Goal: Book appointment/travel/reservation

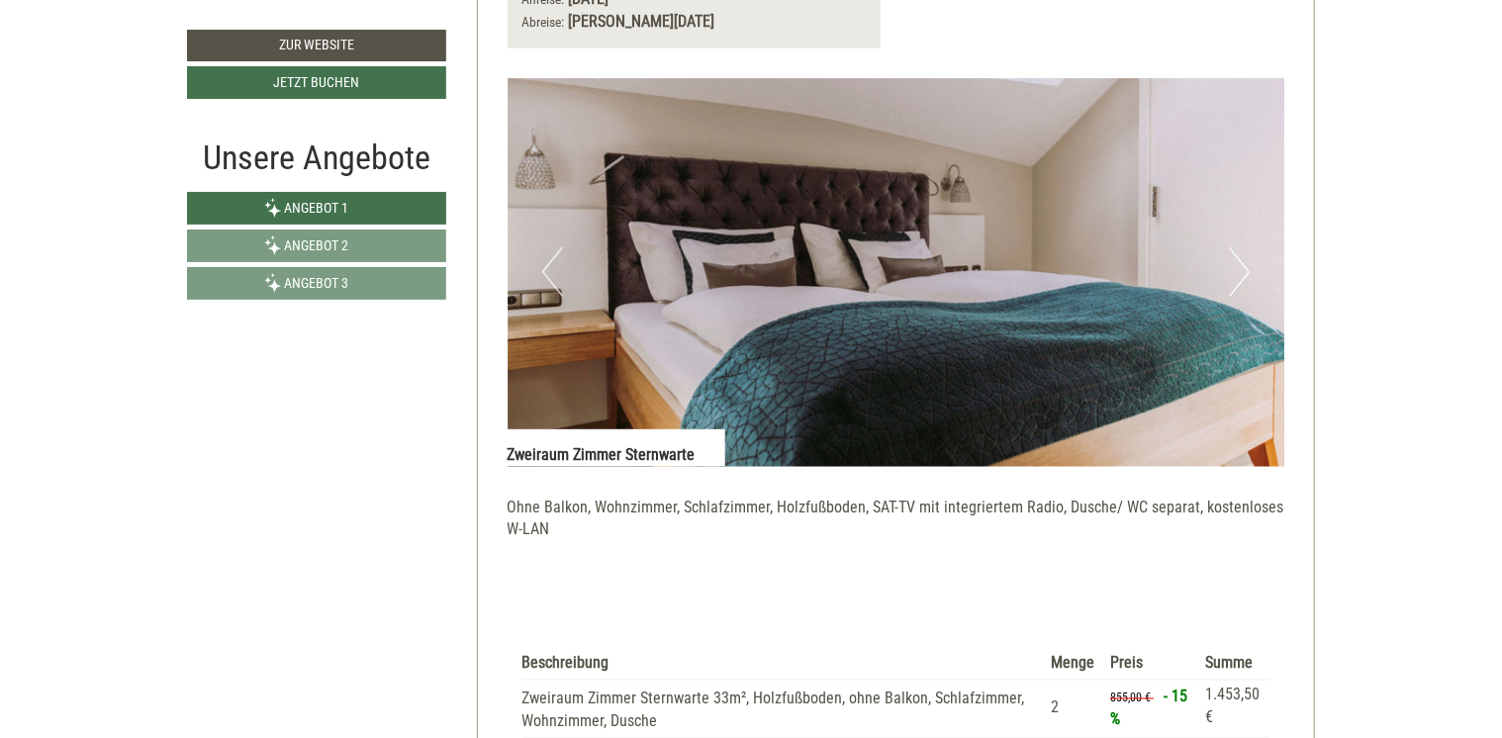
scroll to position [1187, 0]
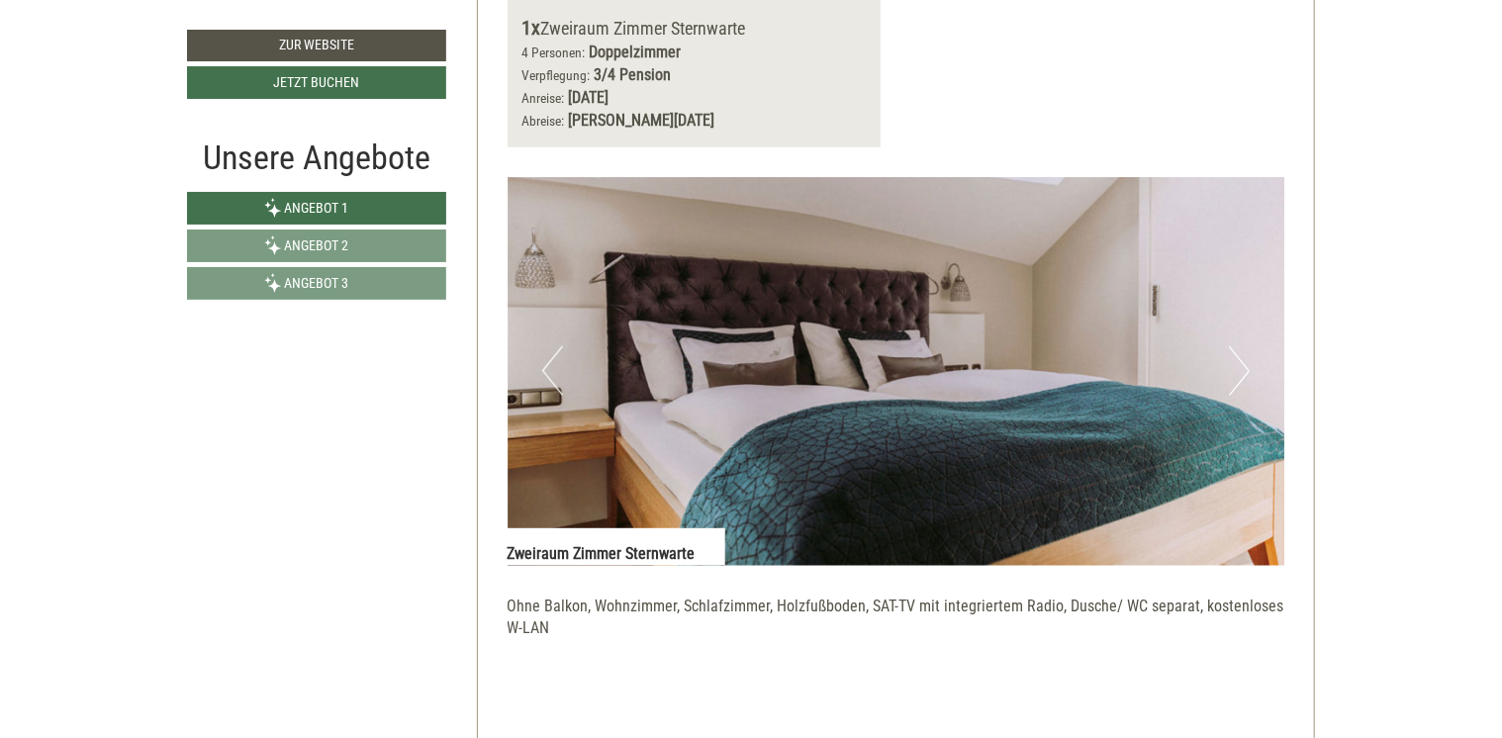
click at [1227, 358] on img at bounding box center [896, 371] width 778 height 389
click at [1254, 358] on img at bounding box center [896, 371] width 778 height 389
click at [1244, 362] on button "Next" at bounding box center [1239, 370] width 21 height 49
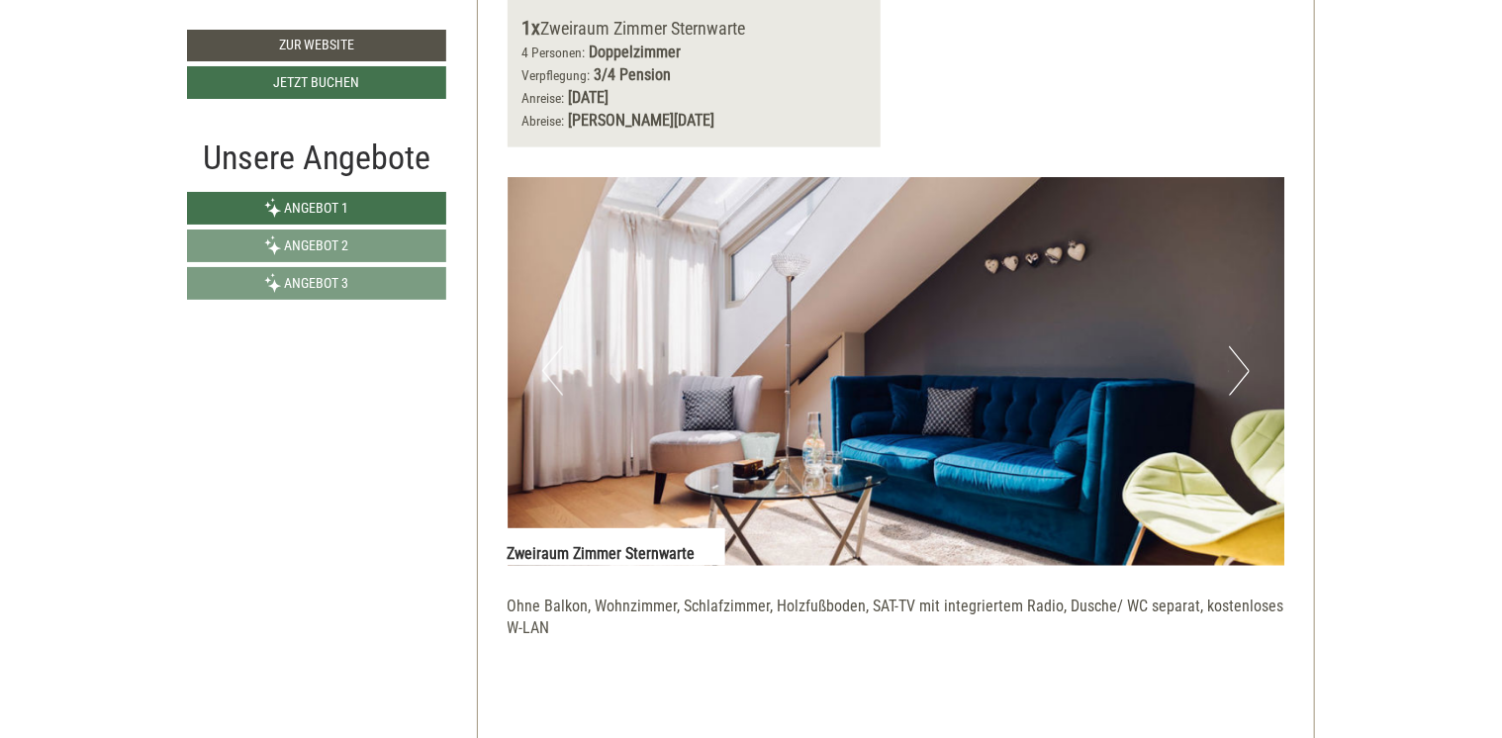
click at [1239, 375] on button "Next" at bounding box center [1239, 370] width 21 height 49
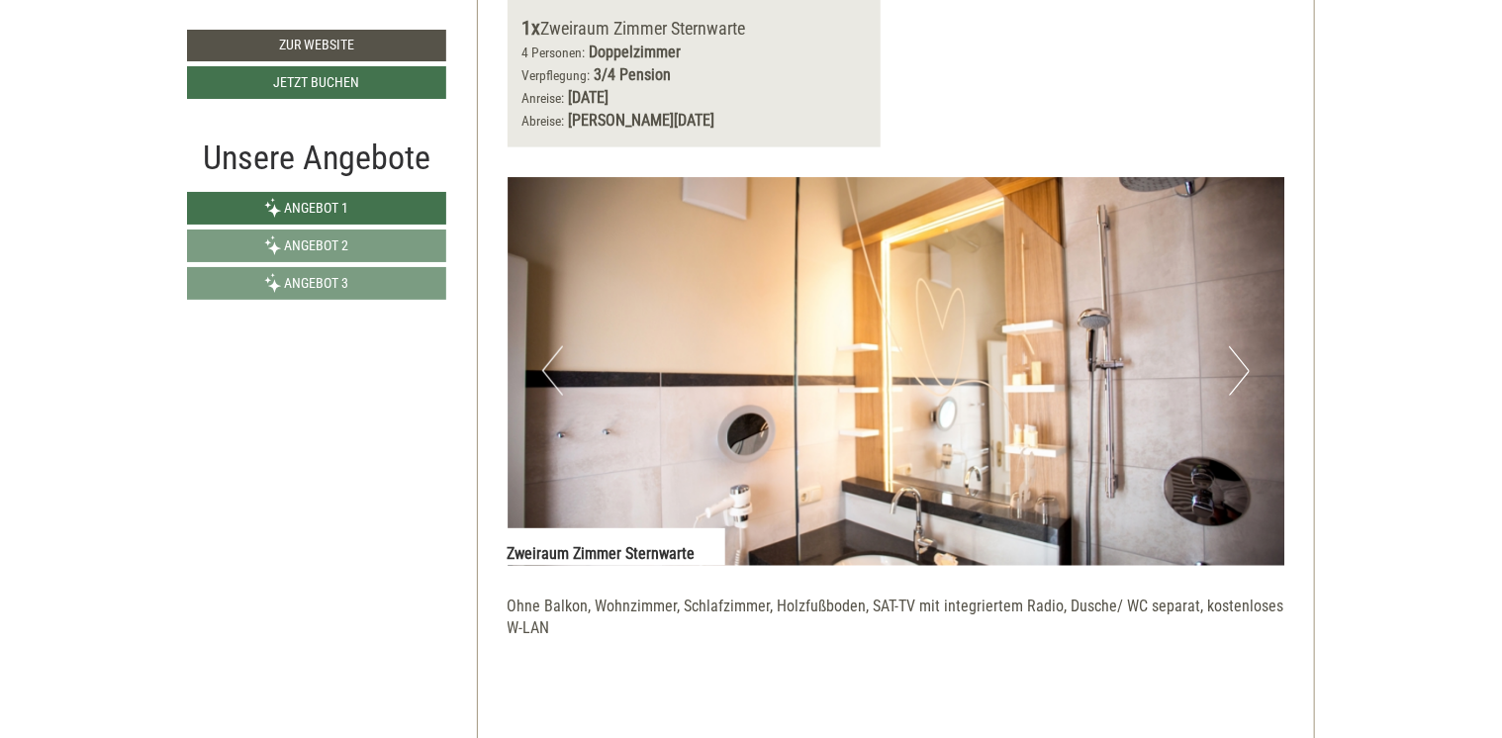
click at [1243, 370] on button "Next" at bounding box center [1239, 370] width 21 height 49
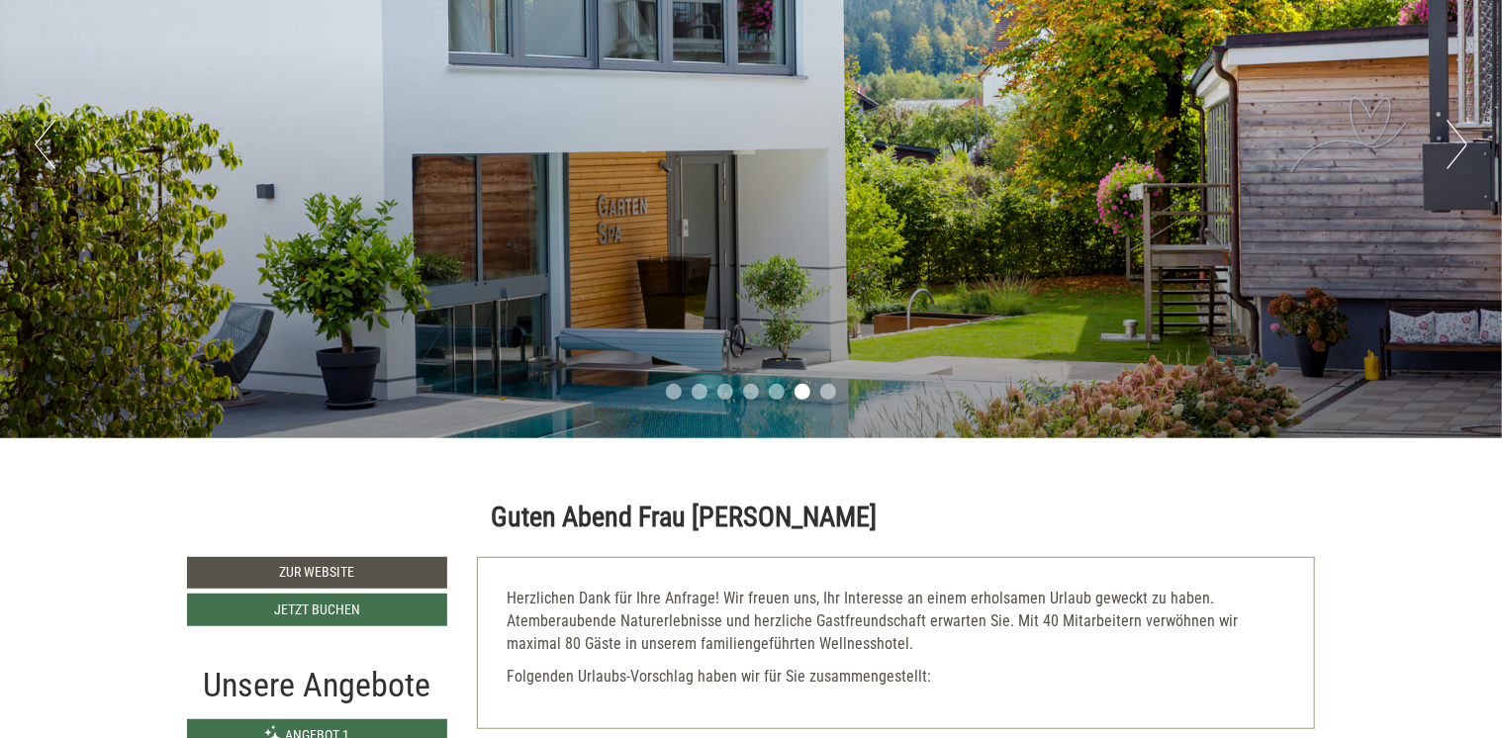
scroll to position [0, 0]
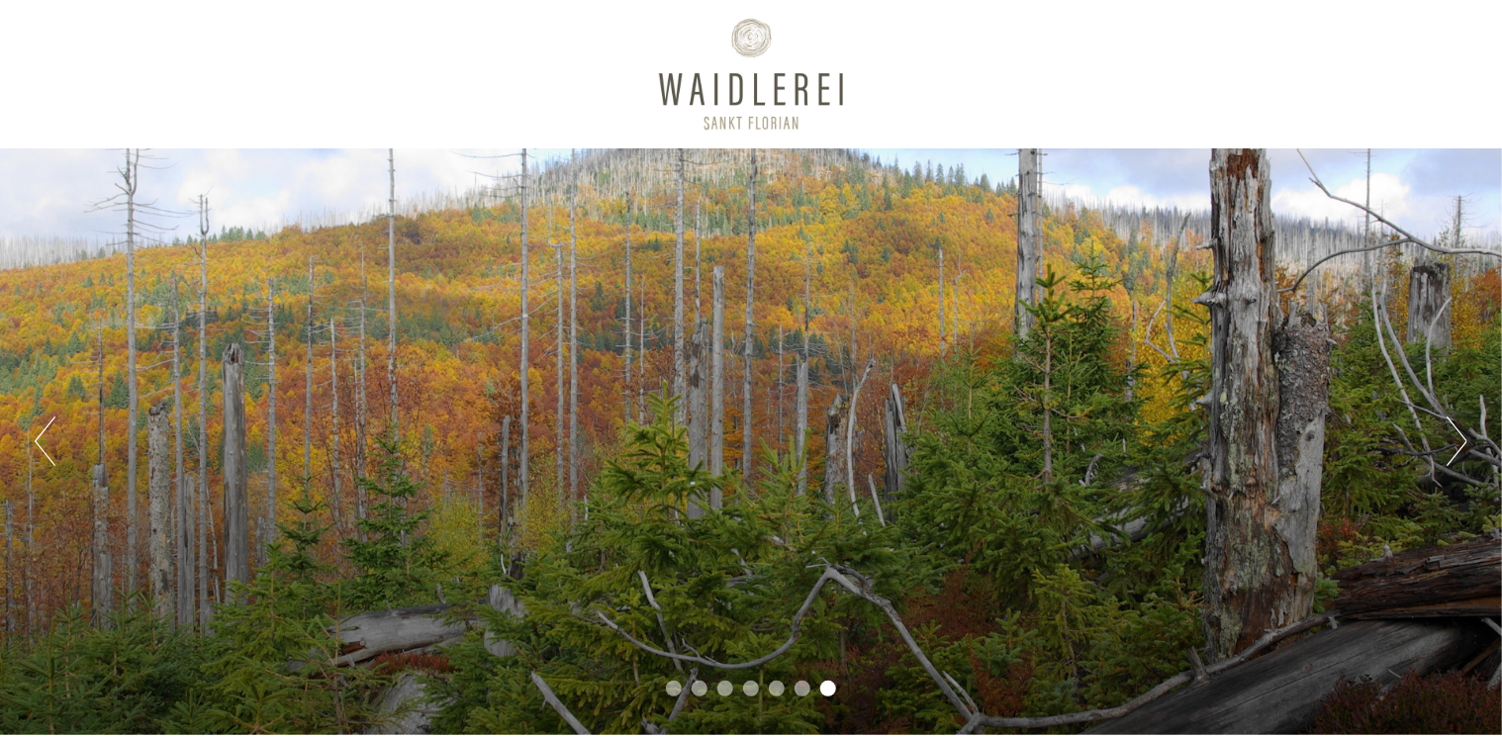
click at [1448, 448] on button "Next" at bounding box center [1456, 440] width 21 height 49
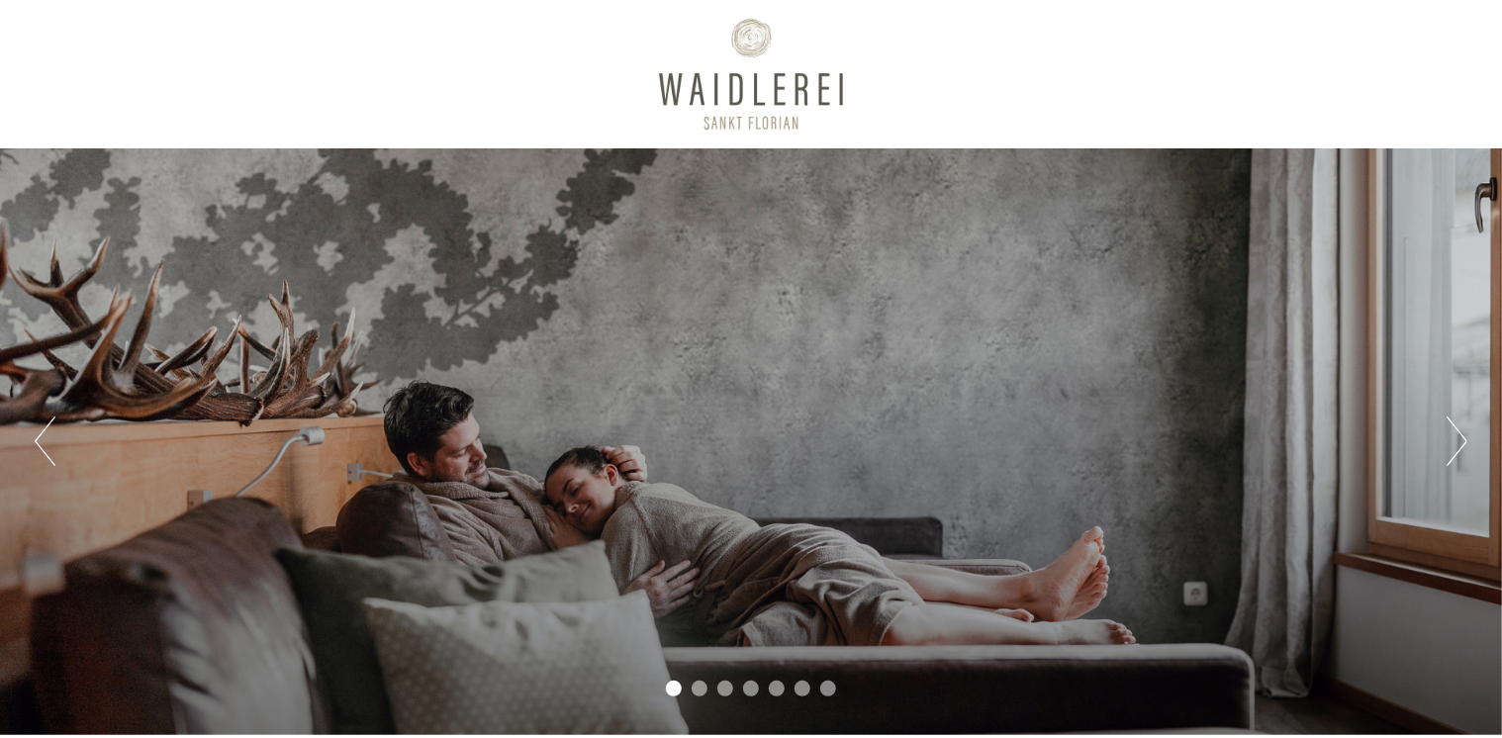
click at [1448, 448] on button "Next" at bounding box center [1456, 440] width 21 height 49
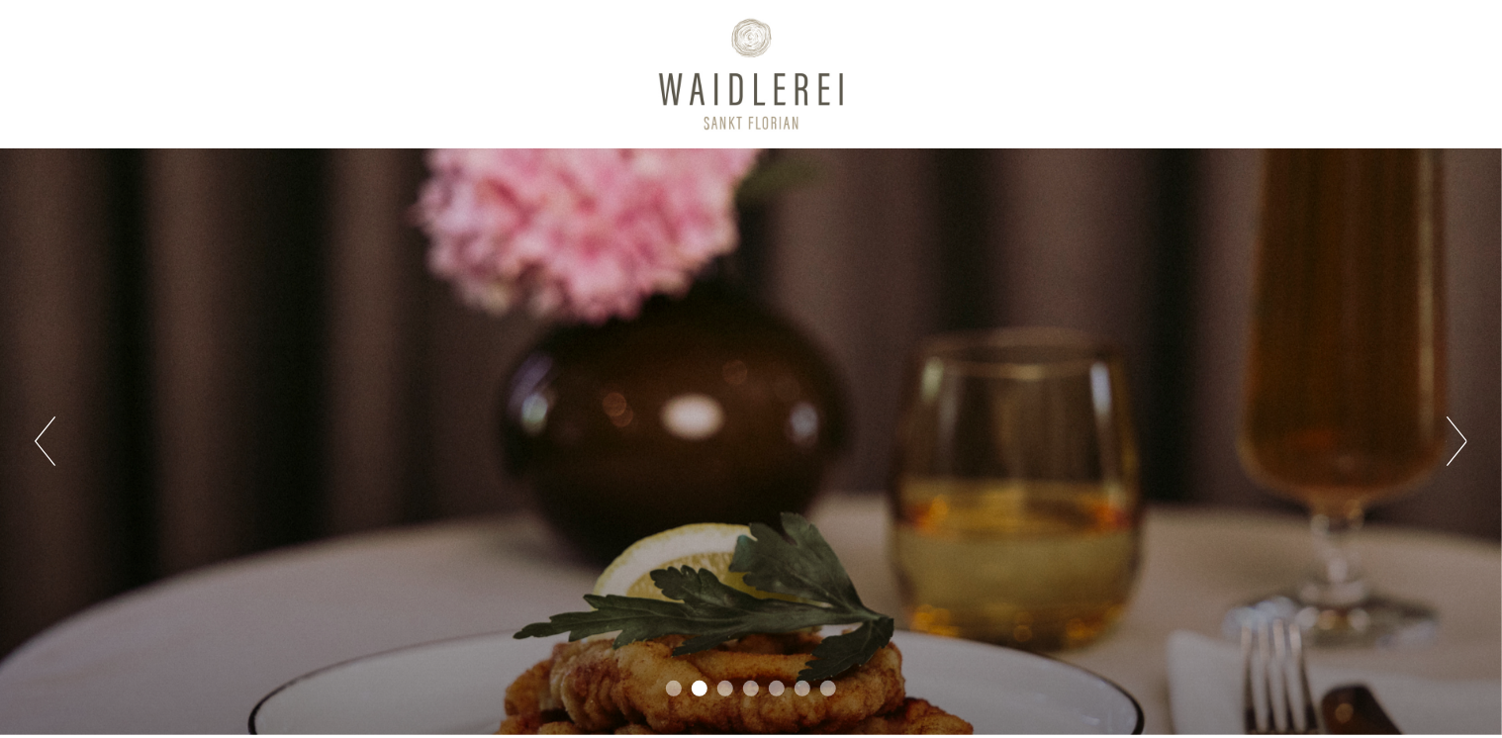
scroll to position [99, 0]
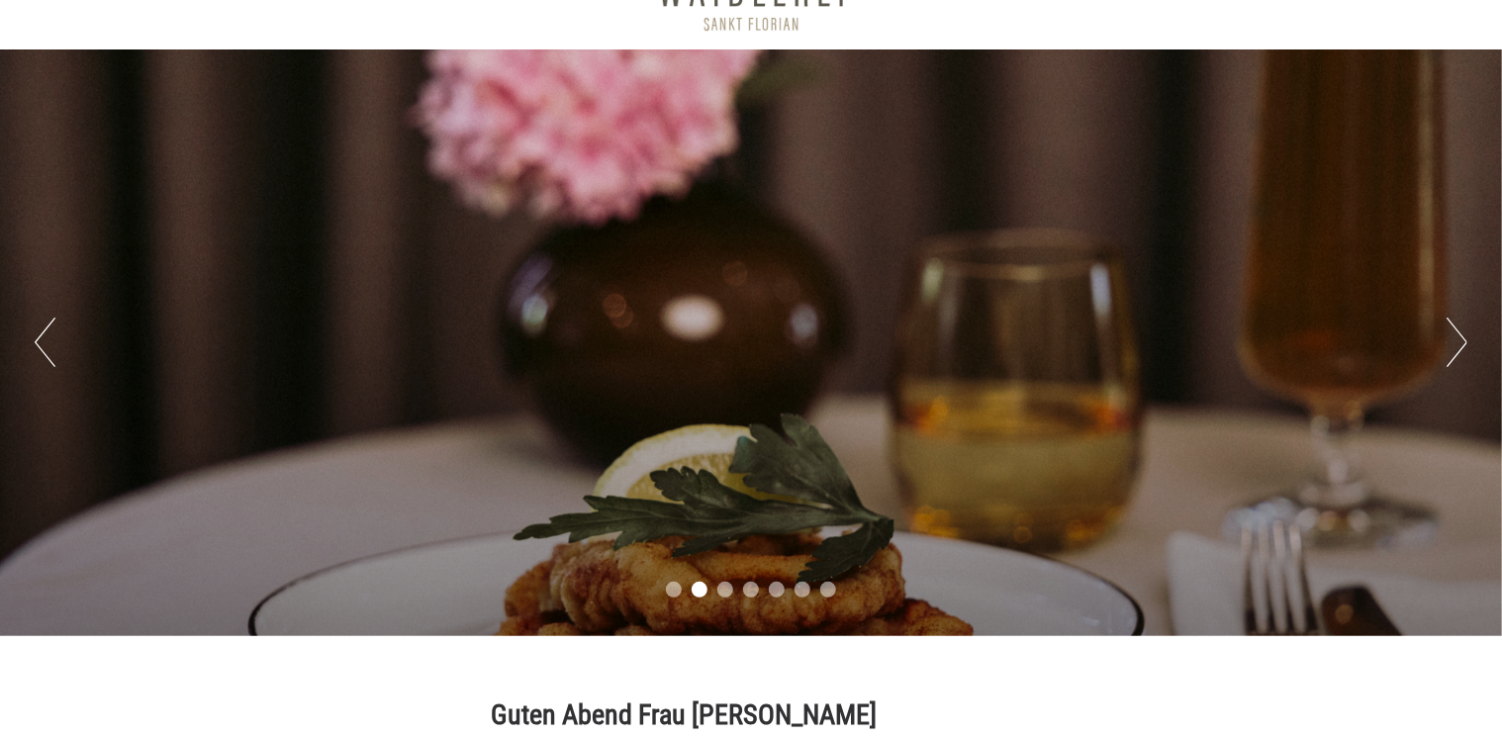
click at [1460, 356] on button "Next" at bounding box center [1456, 342] width 21 height 49
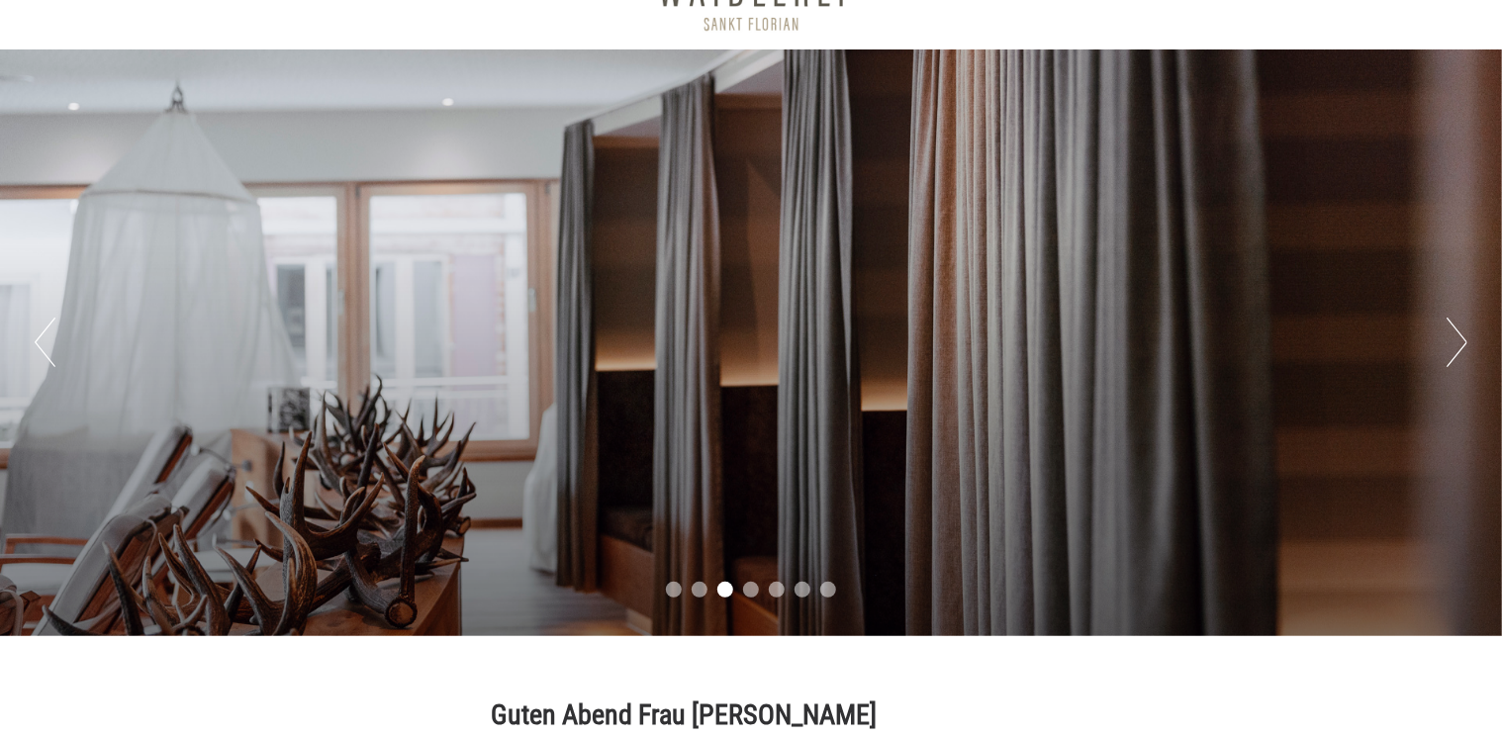
click at [1460, 356] on button "Next" at bounding box center [1456, 342] width 21 height 49
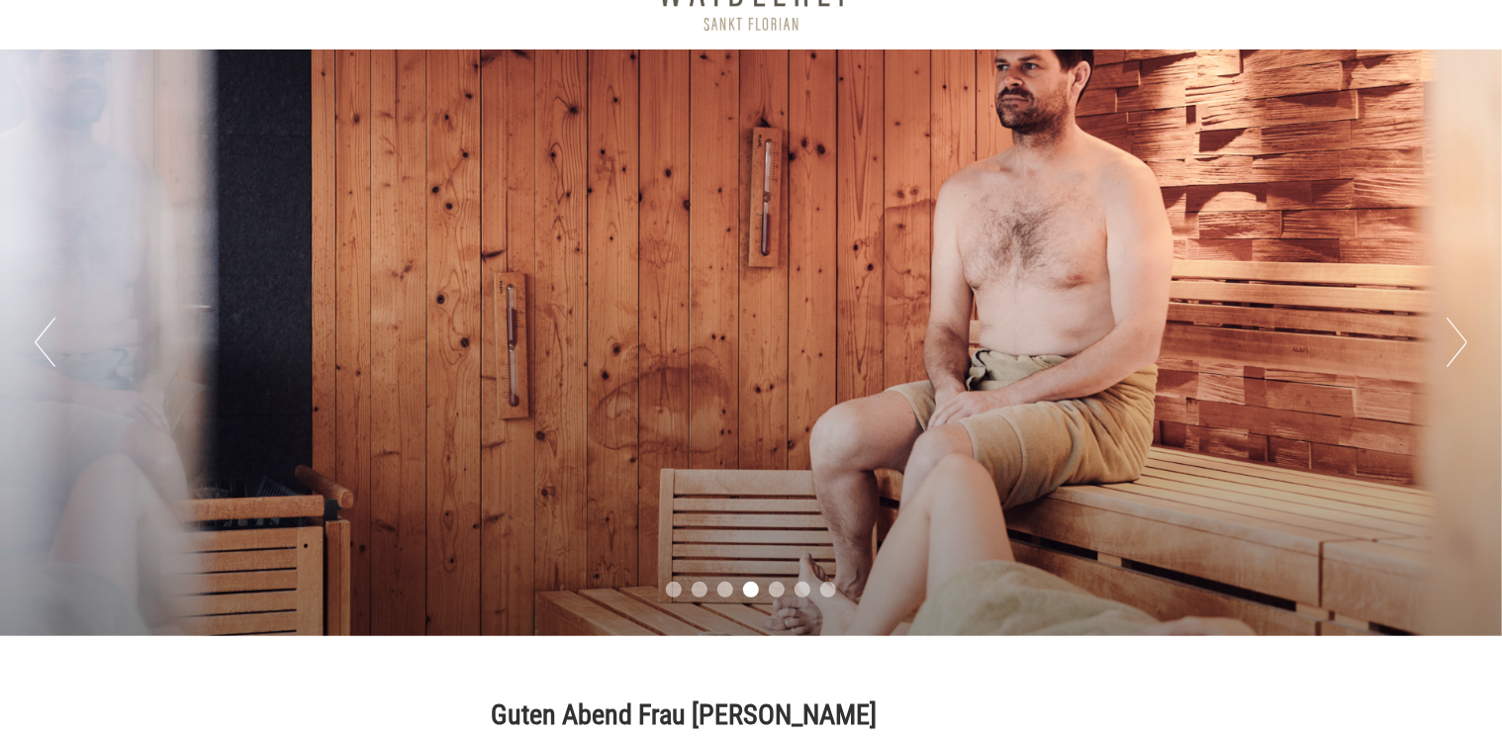
click at [1456, 352] on button "Next" at bounding box center [1456, 342] width 21 height 49
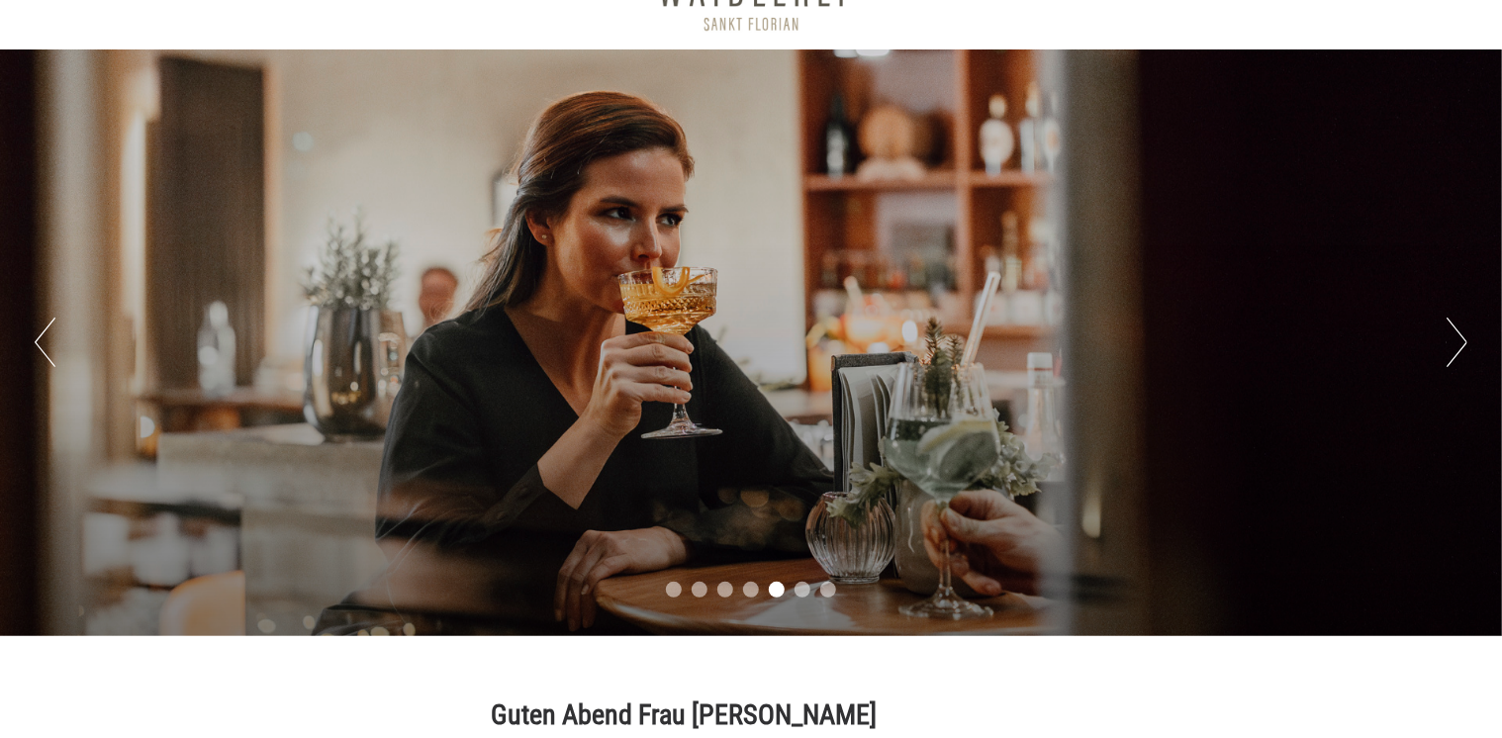
click at [1456, 352] on button "Next" at bounding box center [1456, 342] width 21 height 49
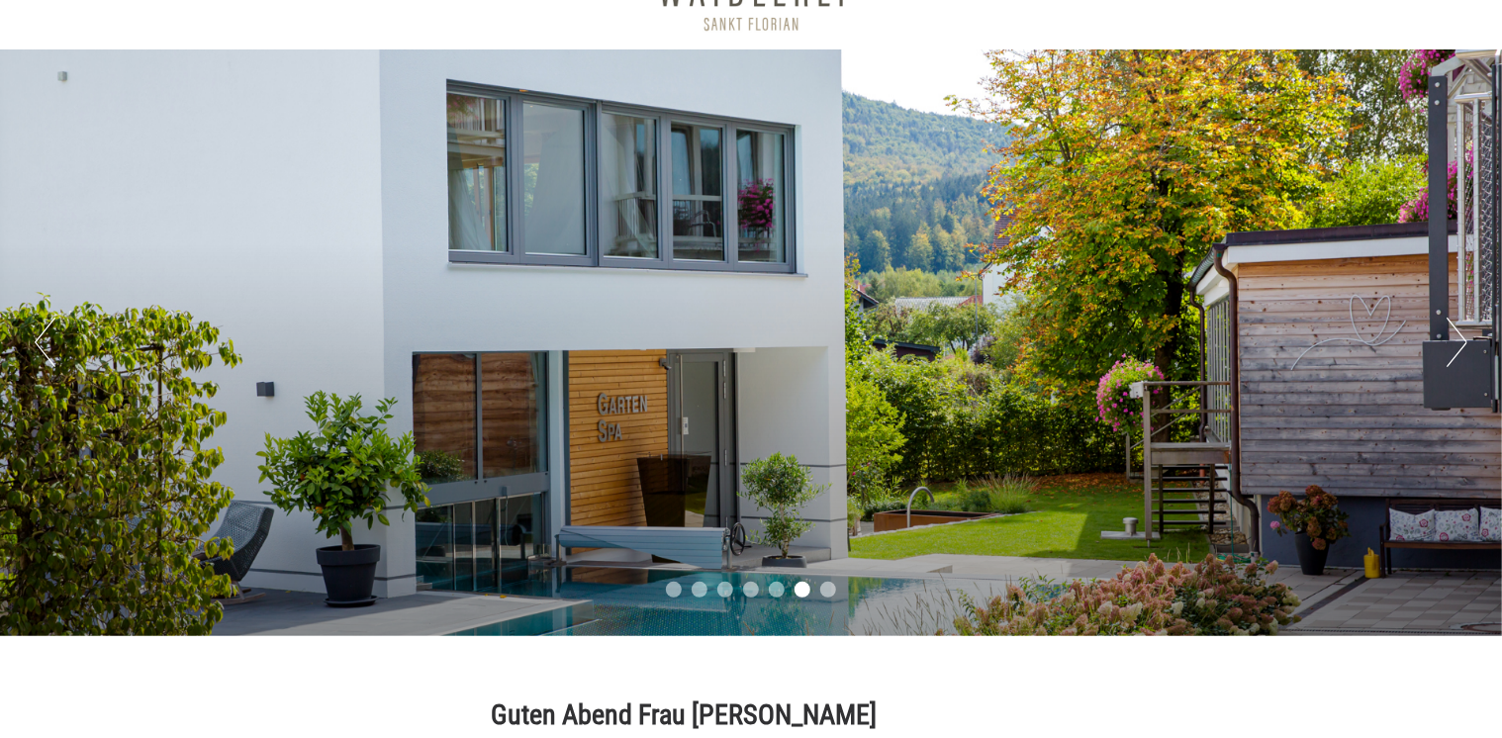
scroll to position [198, 0]
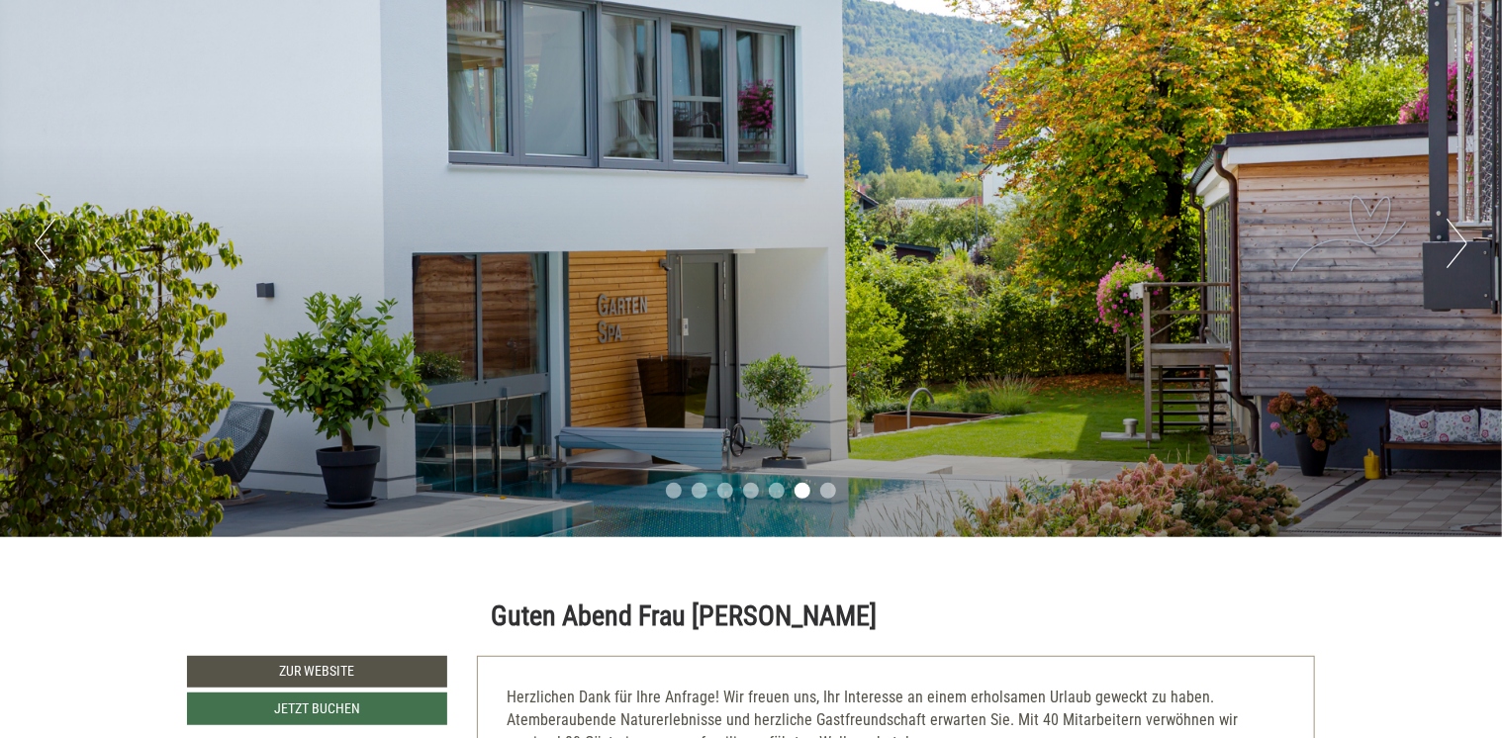
click at [1454, 241] on button "Next" at bounding box center [1456, 243] width 21 height 49
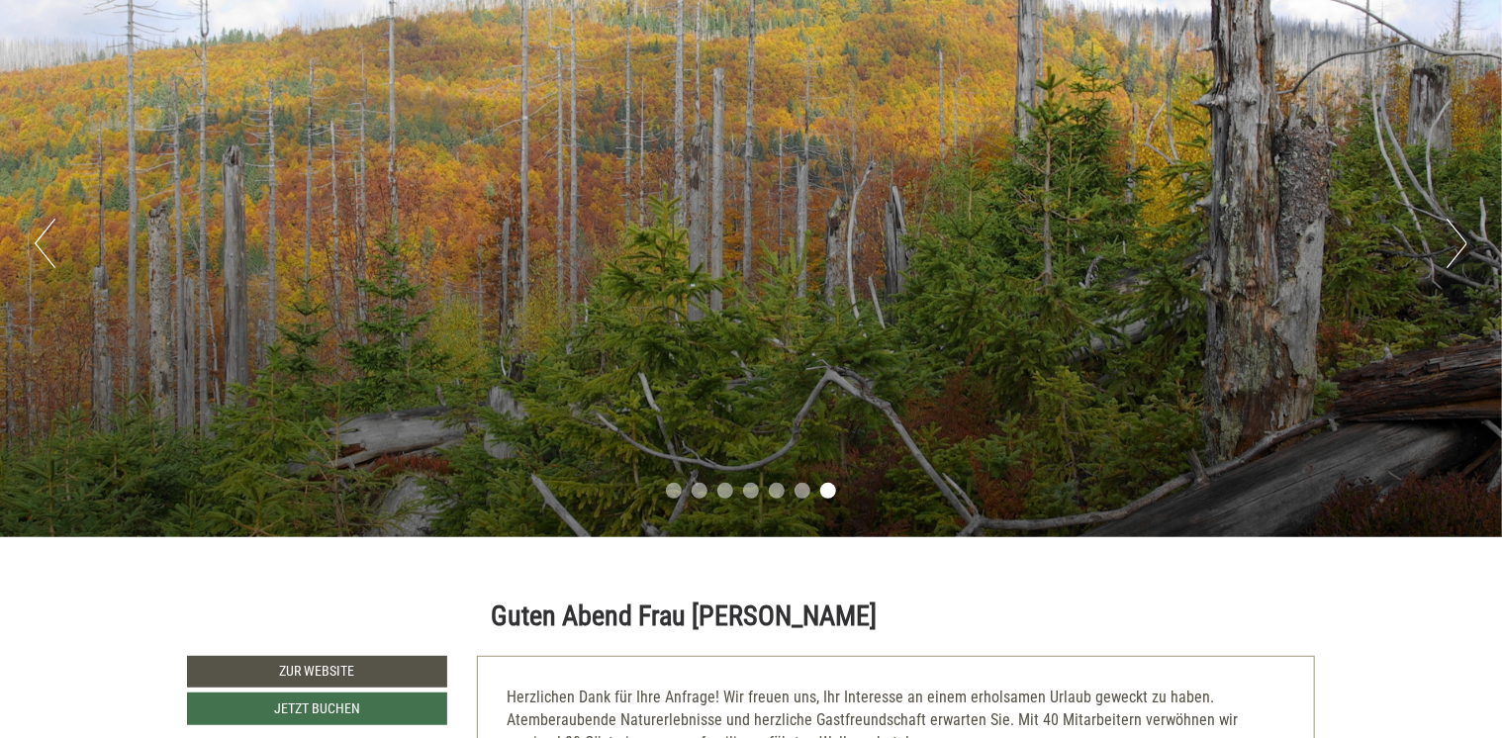
scroll to position [0, 0]
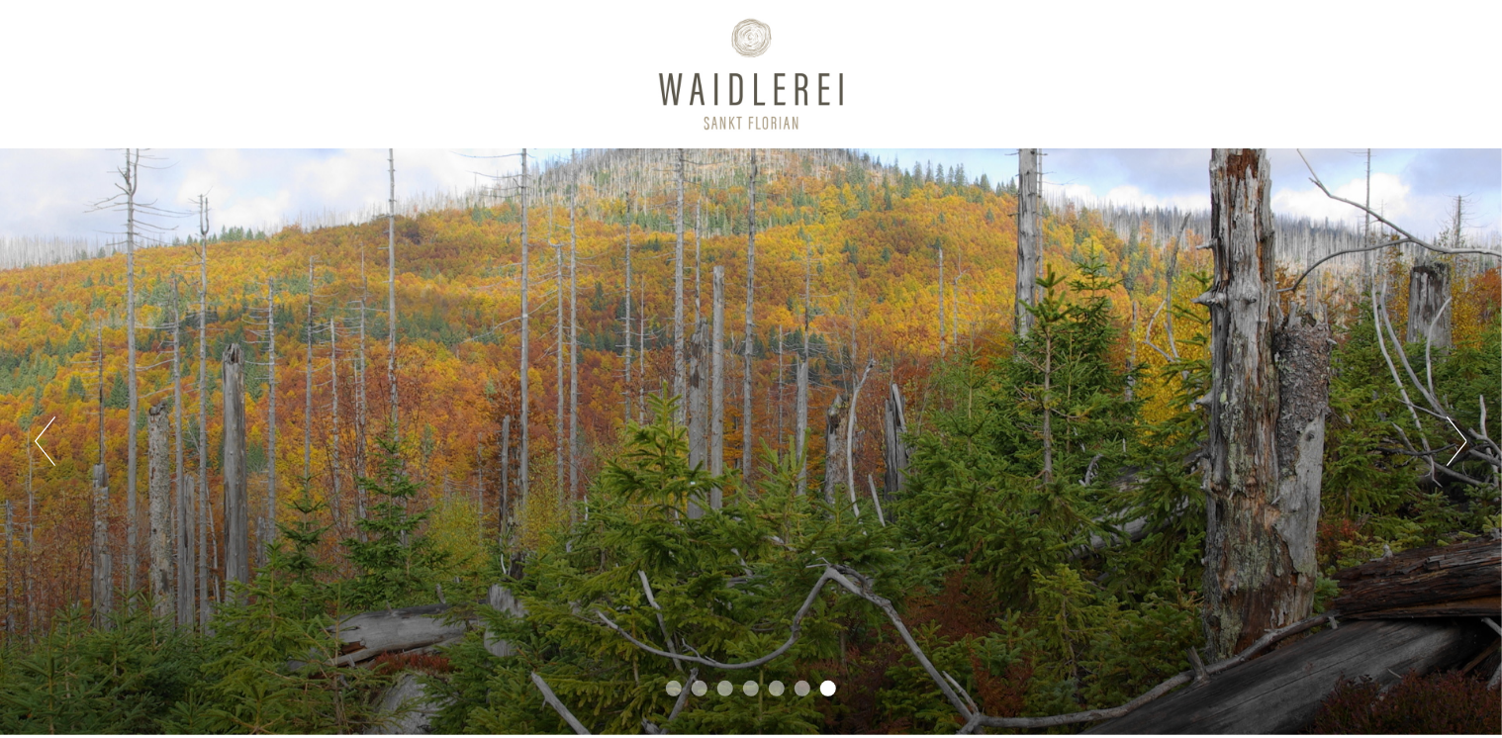
click at [773, 87] on div at bounding box center [751, 74] width 1108 height 129
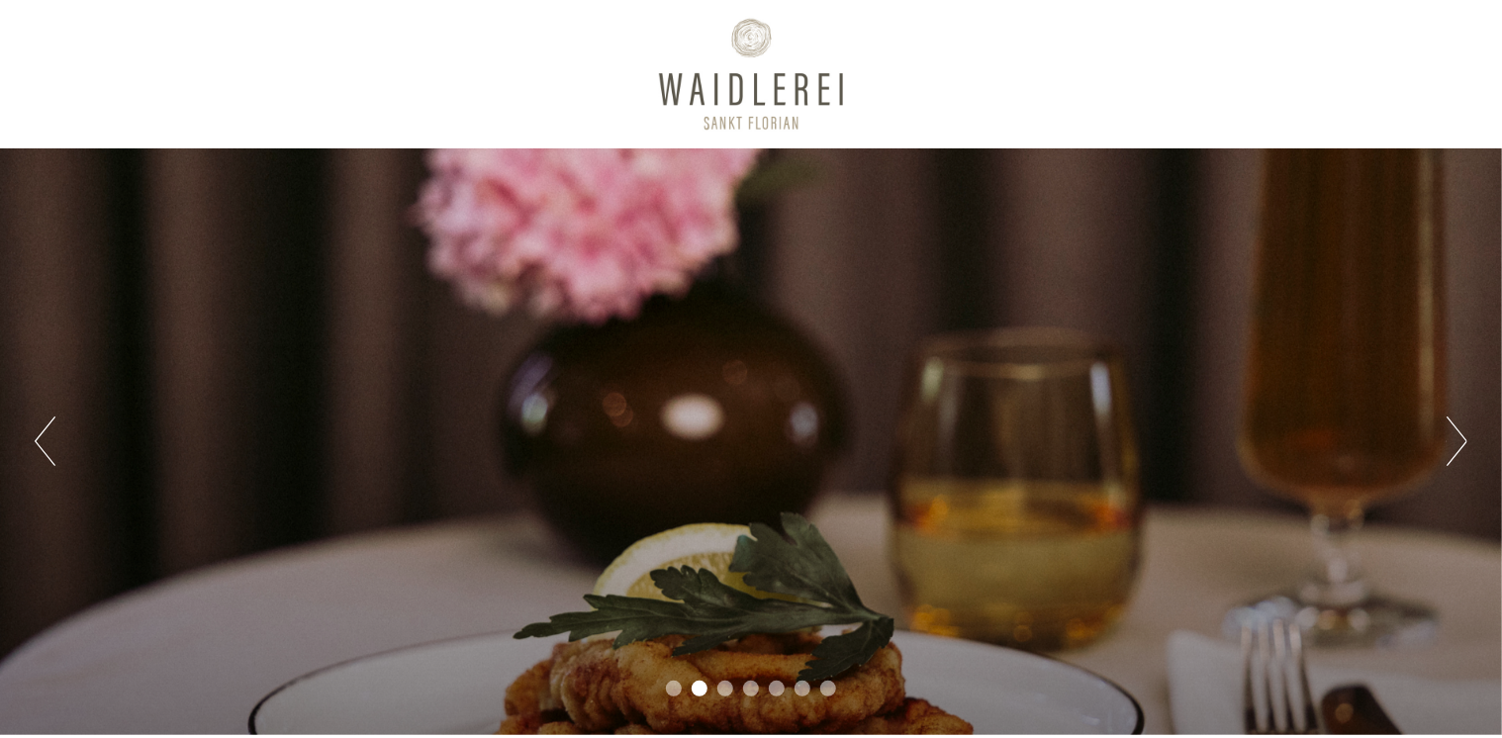
click at [835, 95] on div at bounding box center [751, 74] width 1108 height 129
click at [753, 92] on div at bounding box center [751, 74] width 1108 height 129
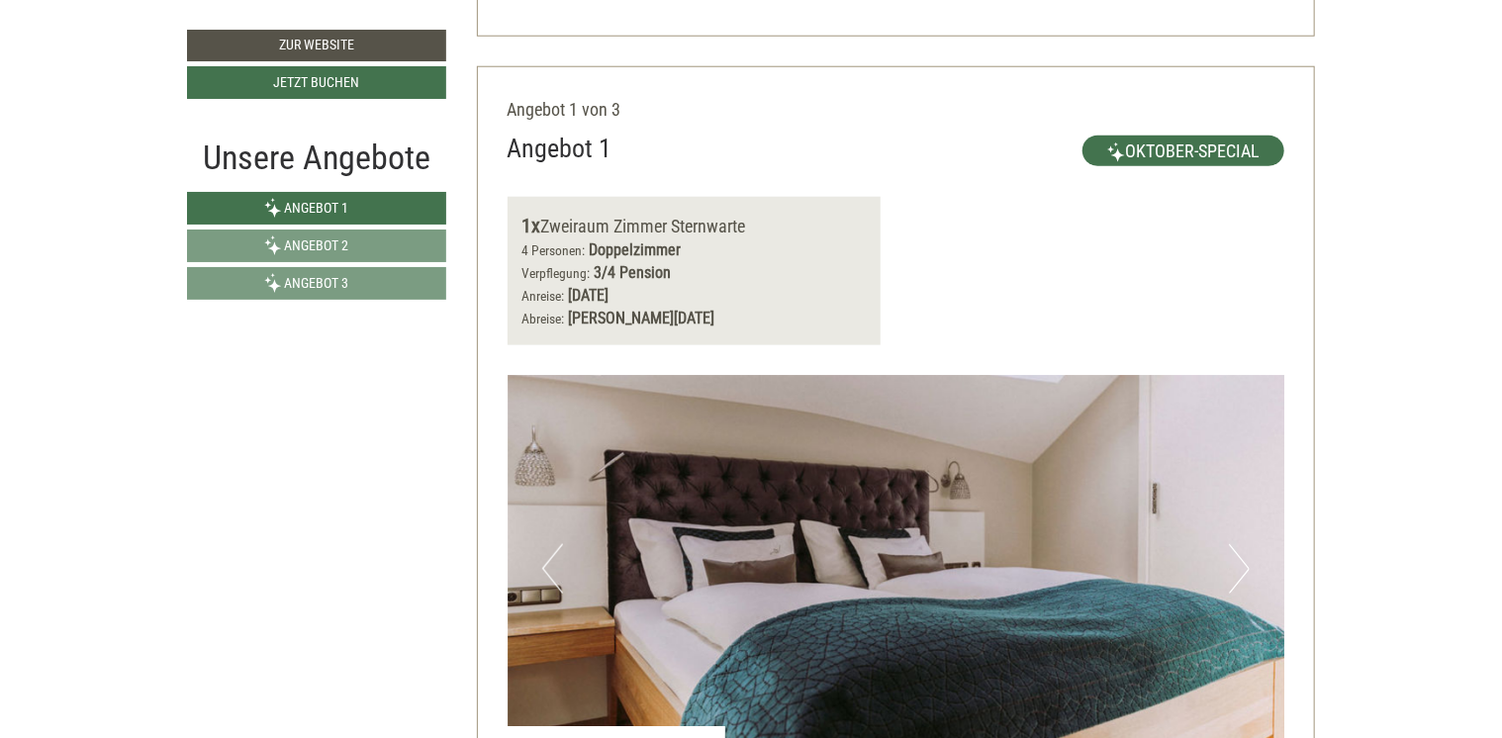
scroll to position [1088, 0]
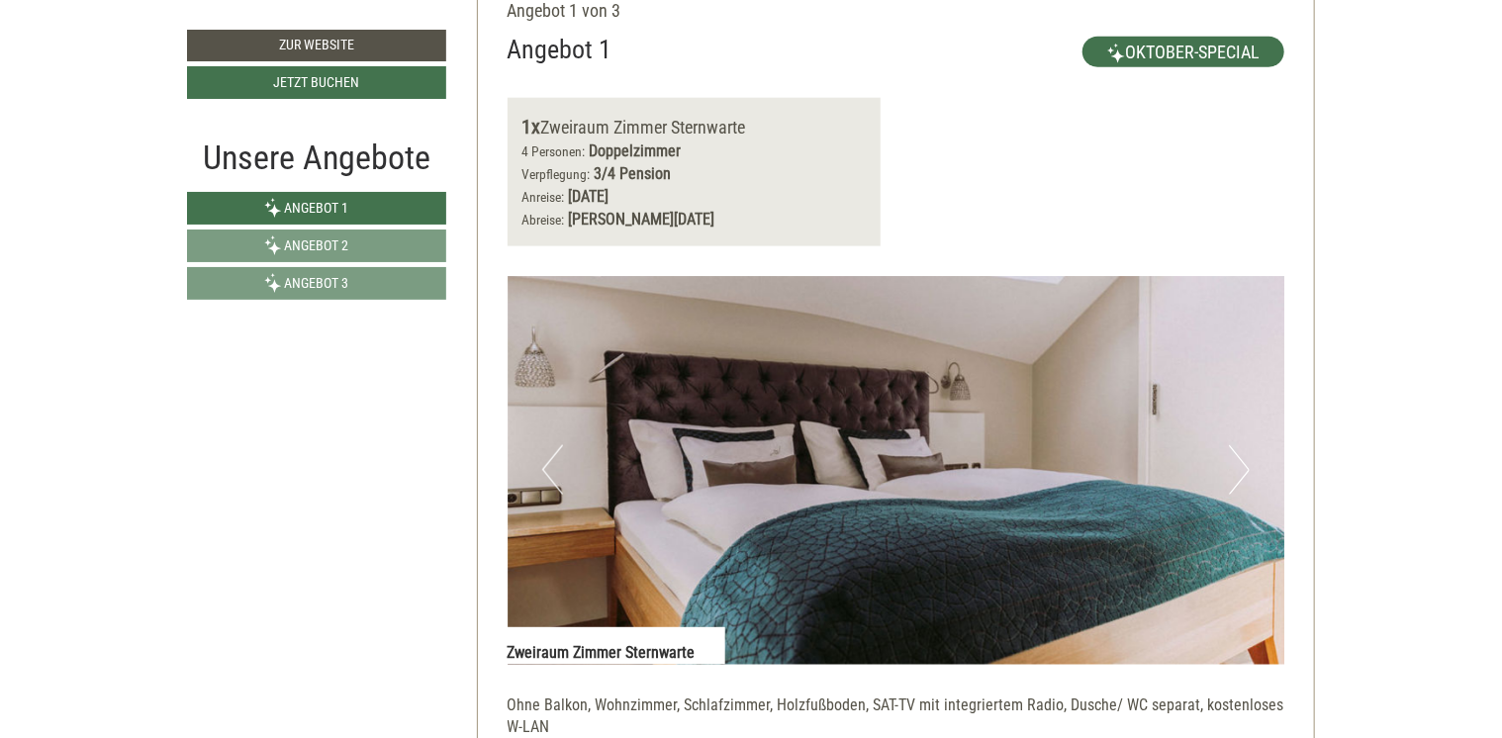
click at [1227, 454] on img at bounding box center [896, 470] width 778 height 389
click at [1243, 466] on button "Next" at bounding box center [1239, 469] width 21 height 49
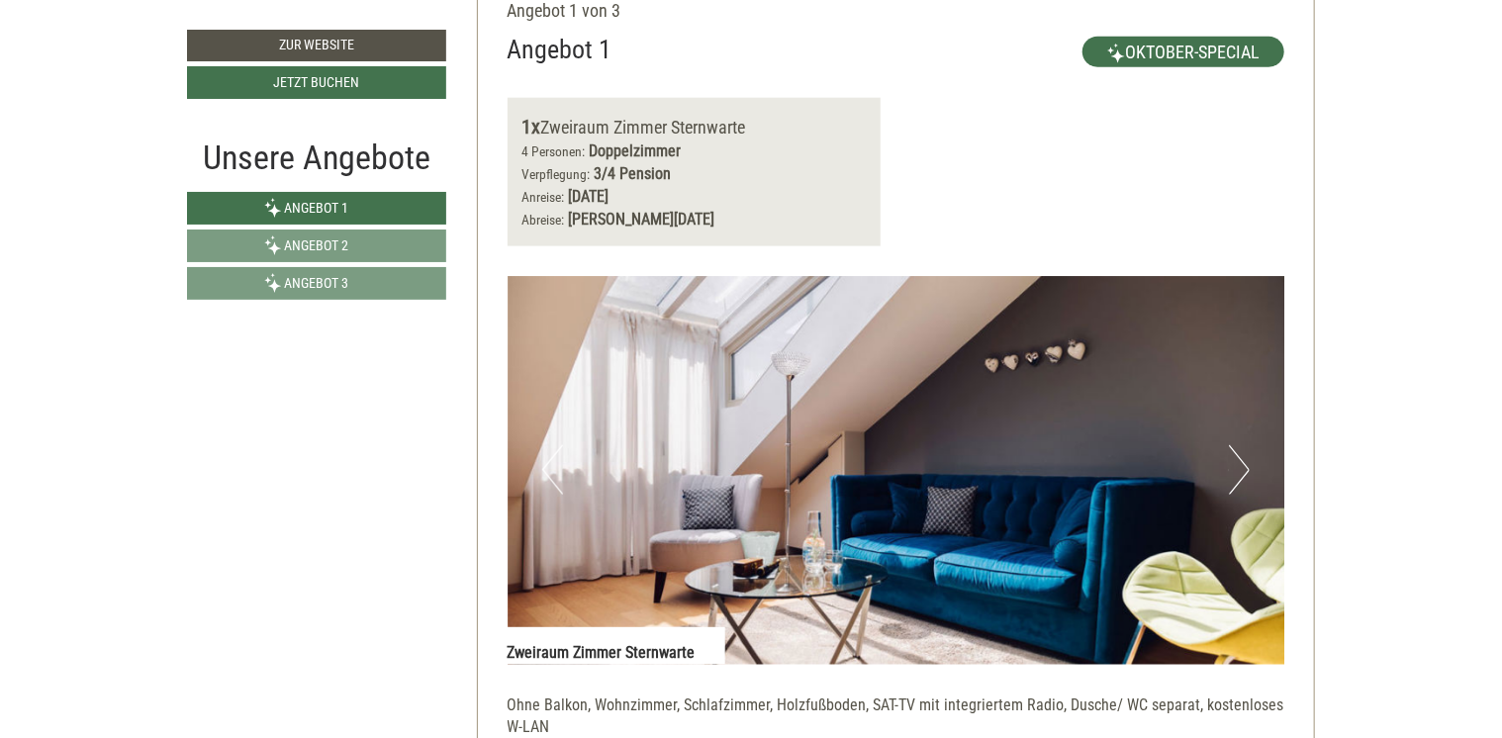
click at [1243, 466] on button "Next" at bounding box center [1239, 469] width 21 height 49
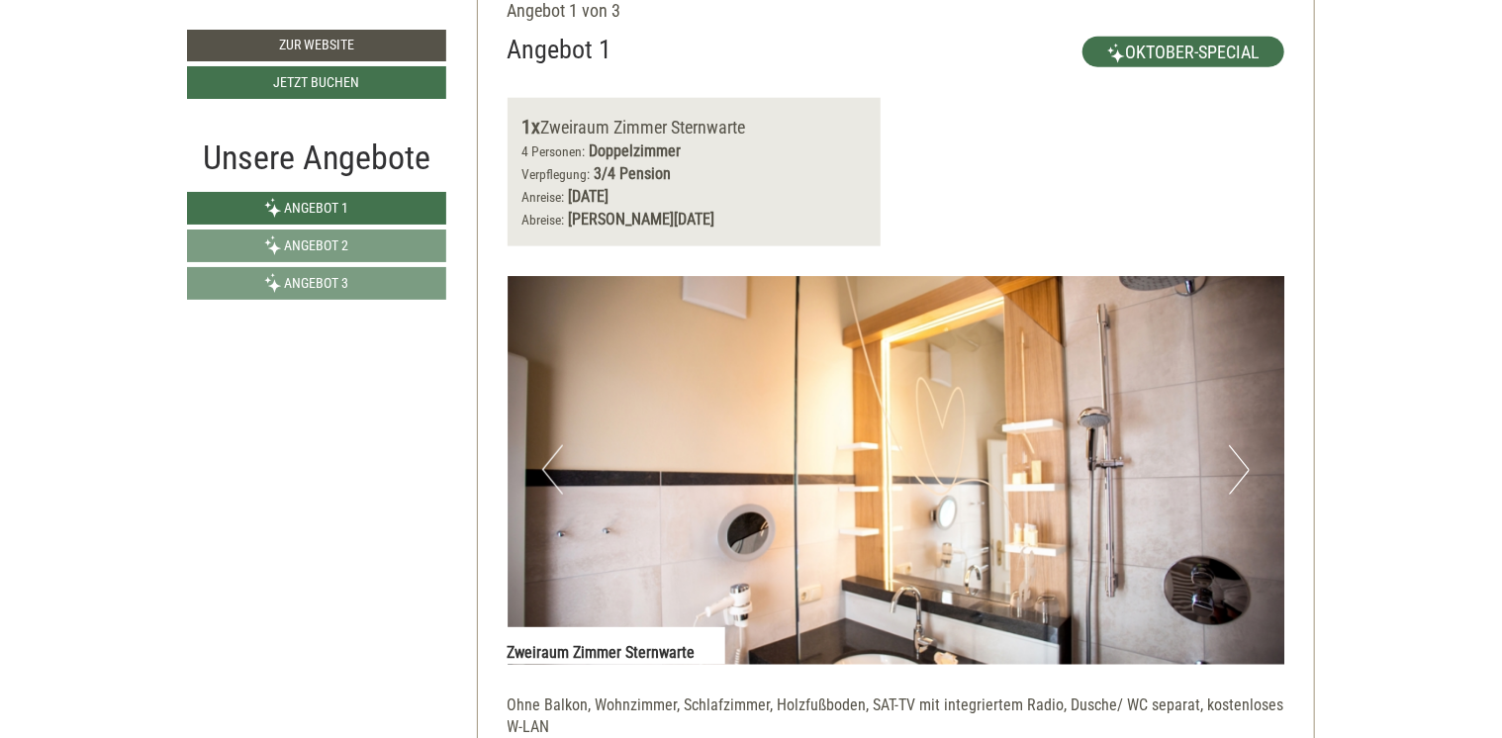
click at [1243, 466] on button "Next" at bounding box center [1239, 469] width 21 height 49
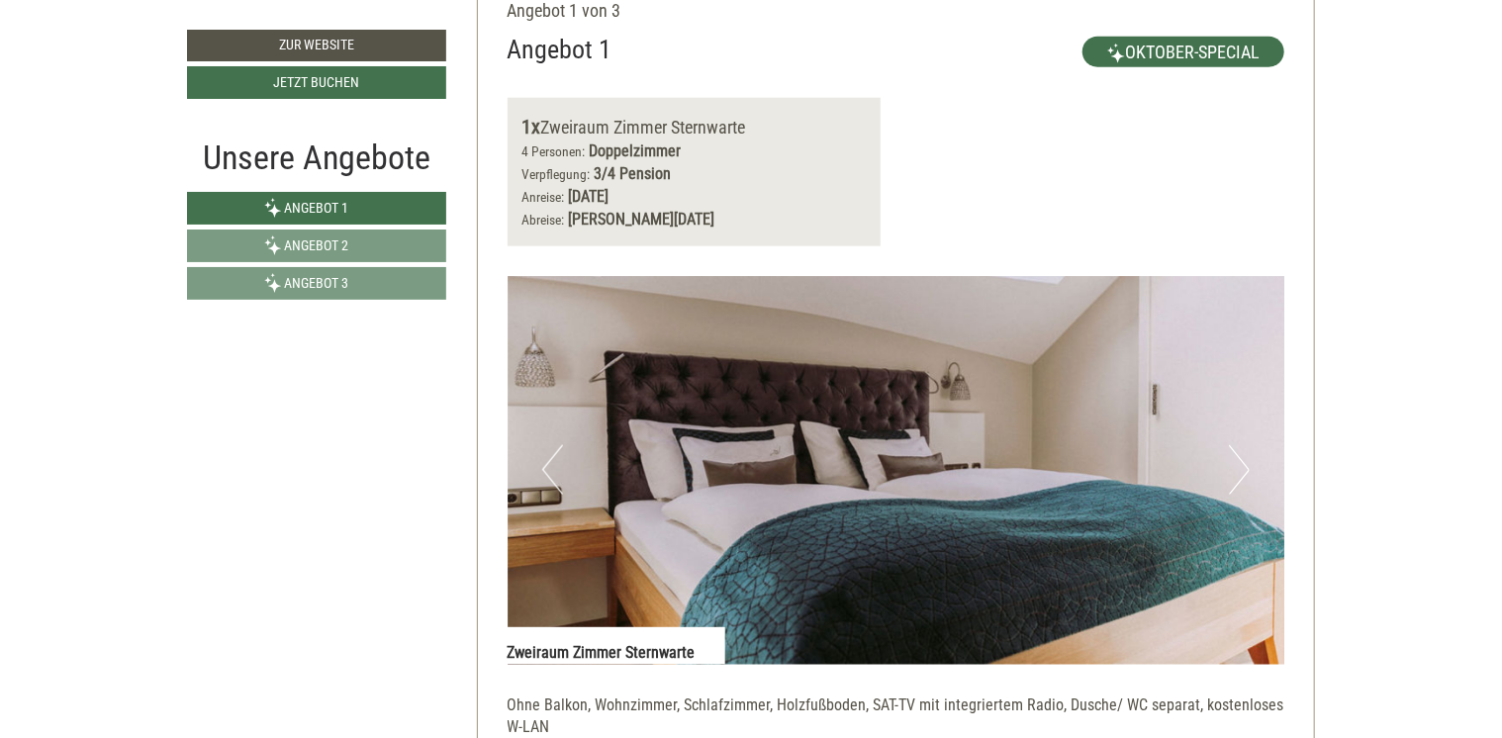
click at [1244, 472] on button "Next" at bounding box center [1239, 469] width 21 height 49
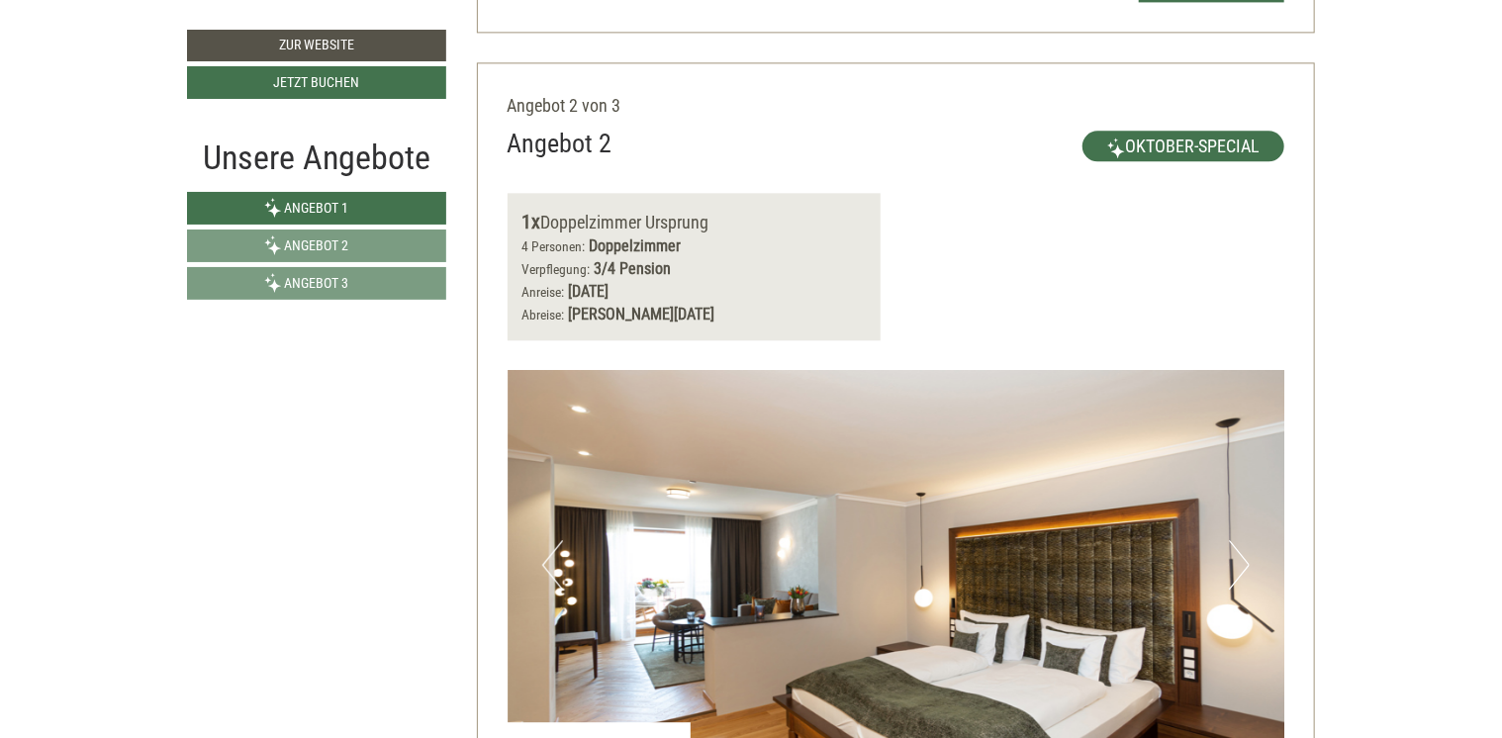
scroll to position [2374, 0]
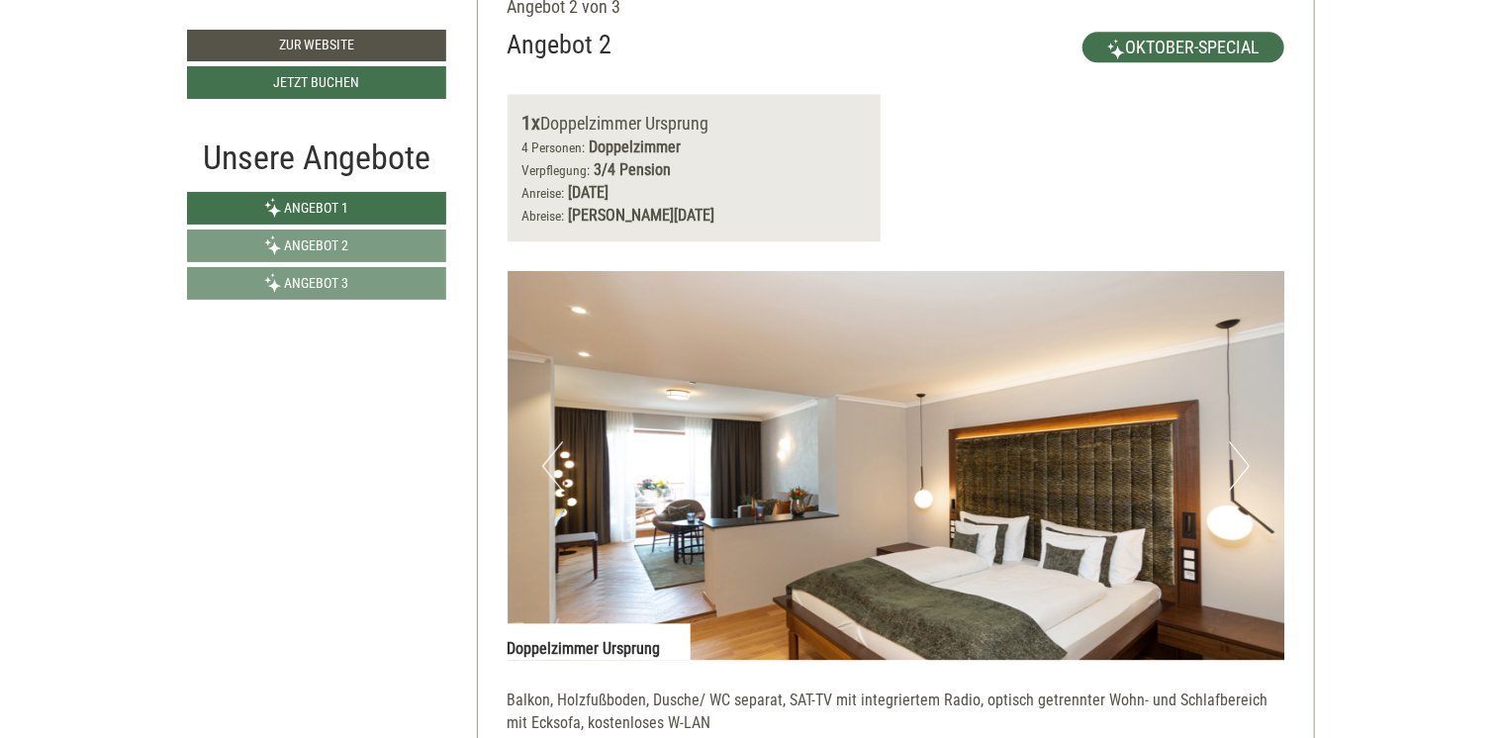
click at [1240, 462] on button "Next" at bounding box center [1239, 465] width 21 height 49
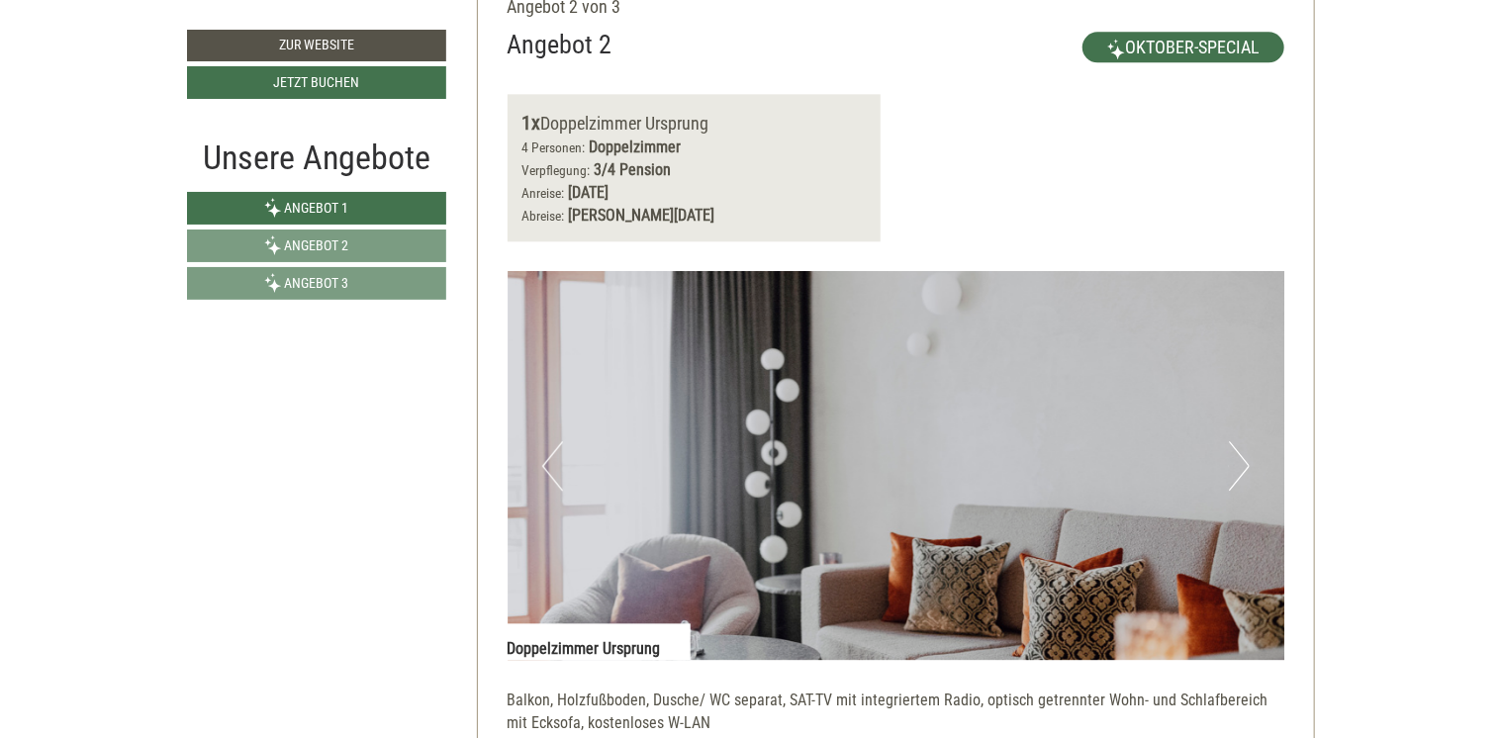
click at [1240, 462] on button "Next" at bounding box center [1239, 465] width 21 height 49
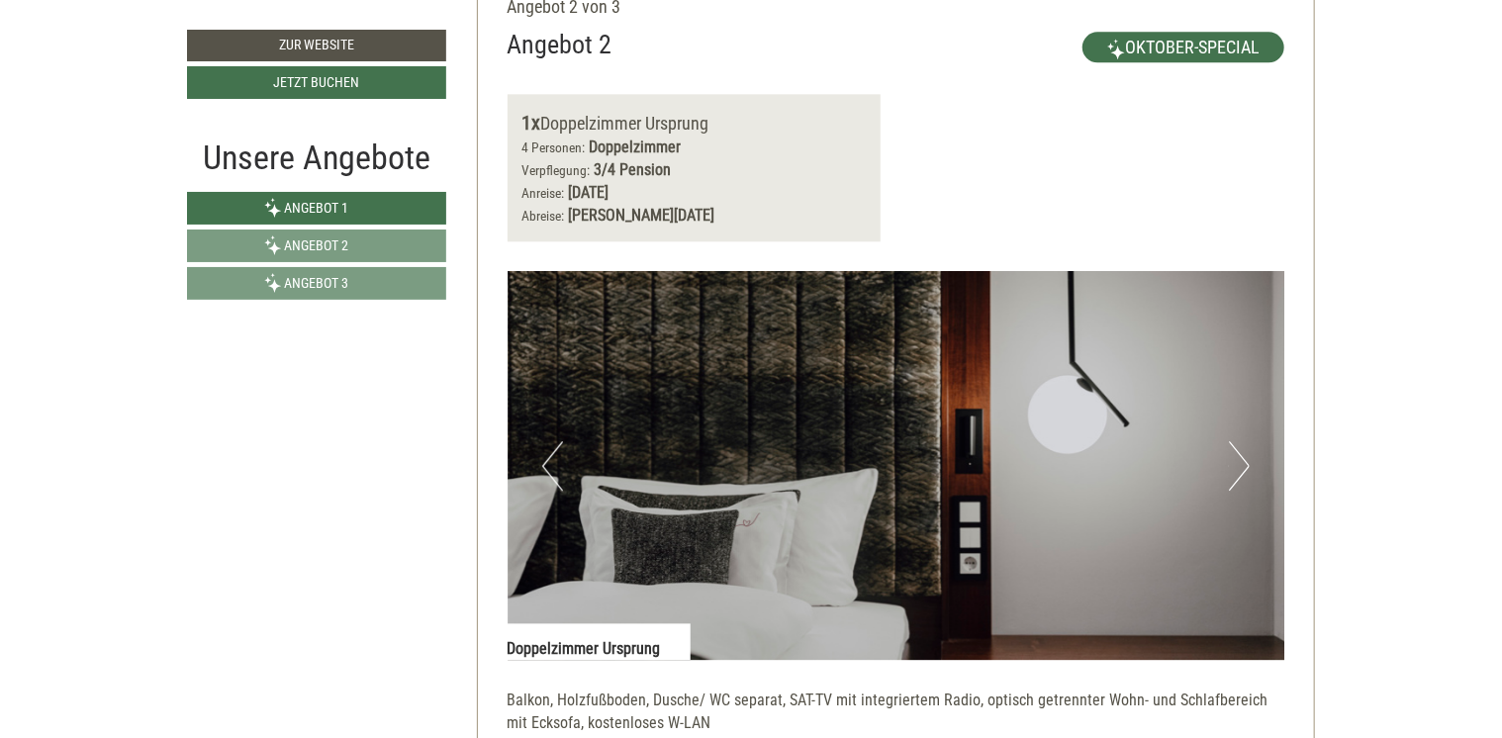
click at [1240, 462] on button "Next" at bounding box center [1239, 465] width 21 height 49
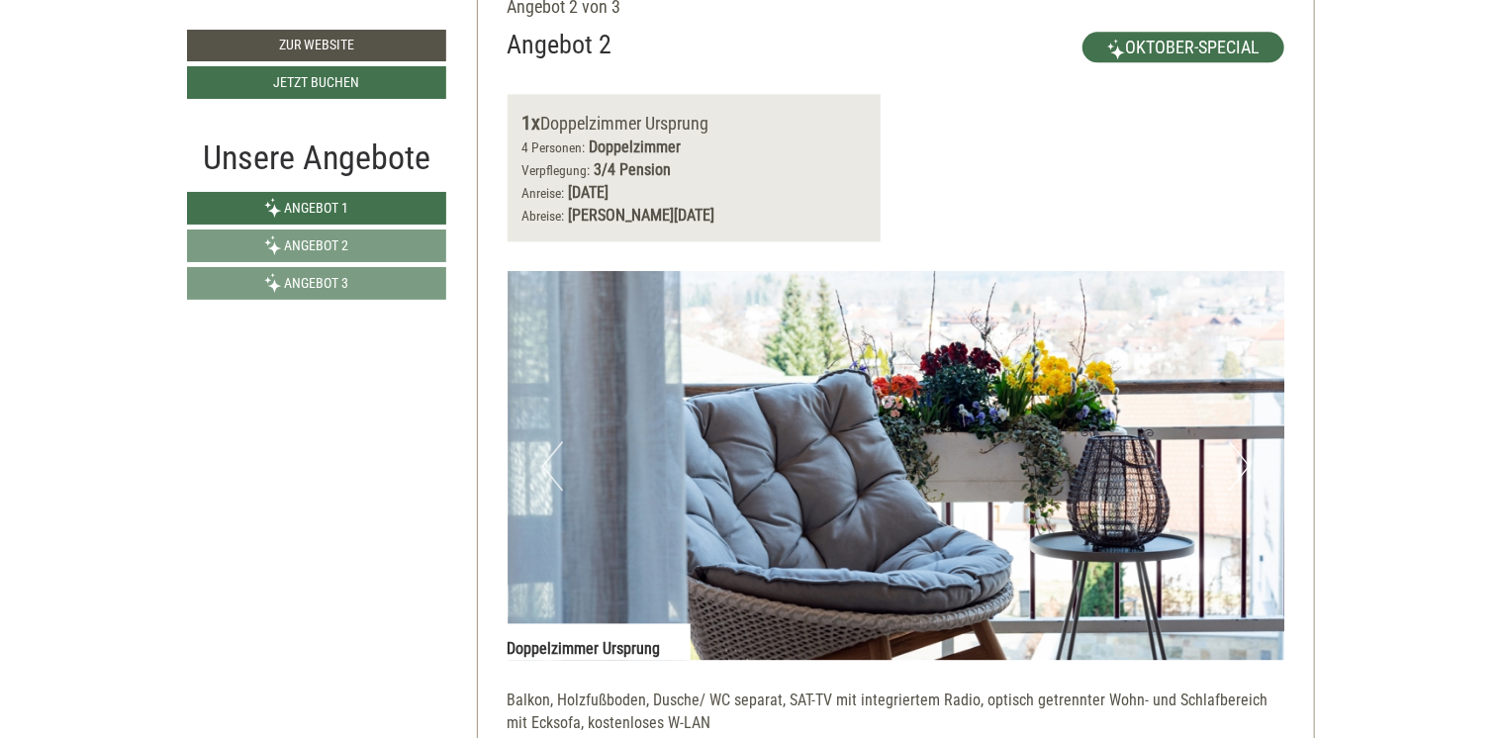
scroll to position [2473, 0]
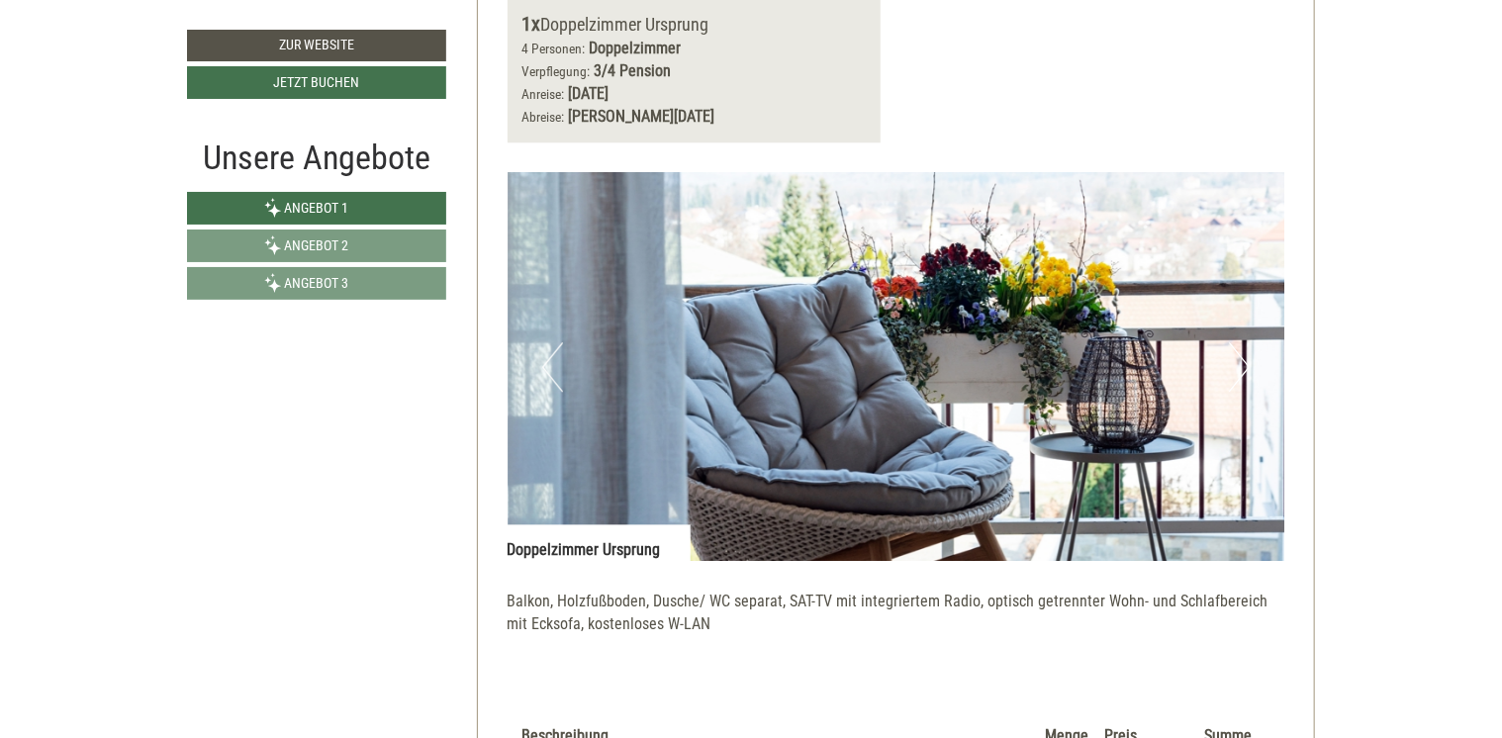
click at [1240, 462] on img at bounding box center [896, 366] width 778 height 389
click at [1235, 359] on button "Next" at bounding box center [1239, 366] width 21 height 49
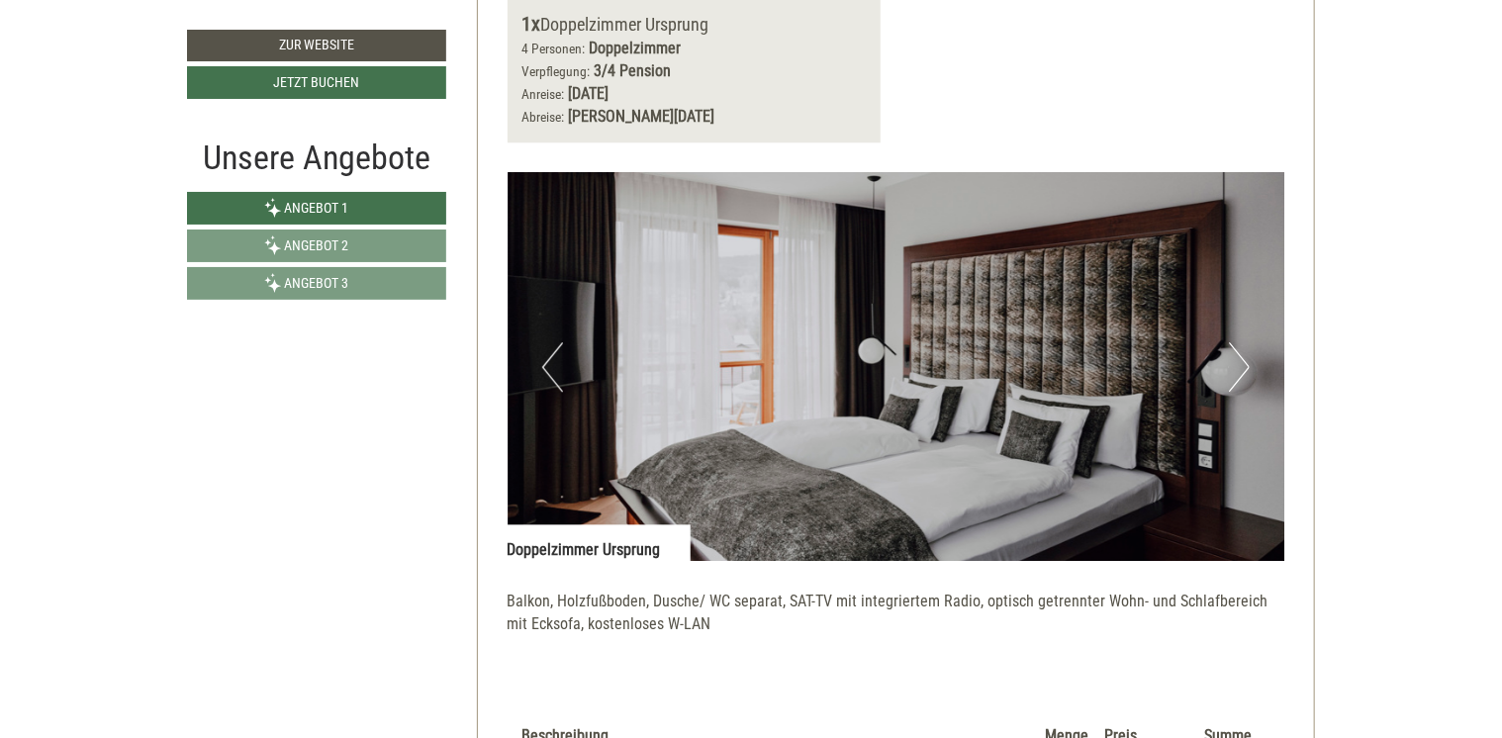
click at [1235, 359] on button "Next" at bounding box center [1239, 366] width 21 height 49
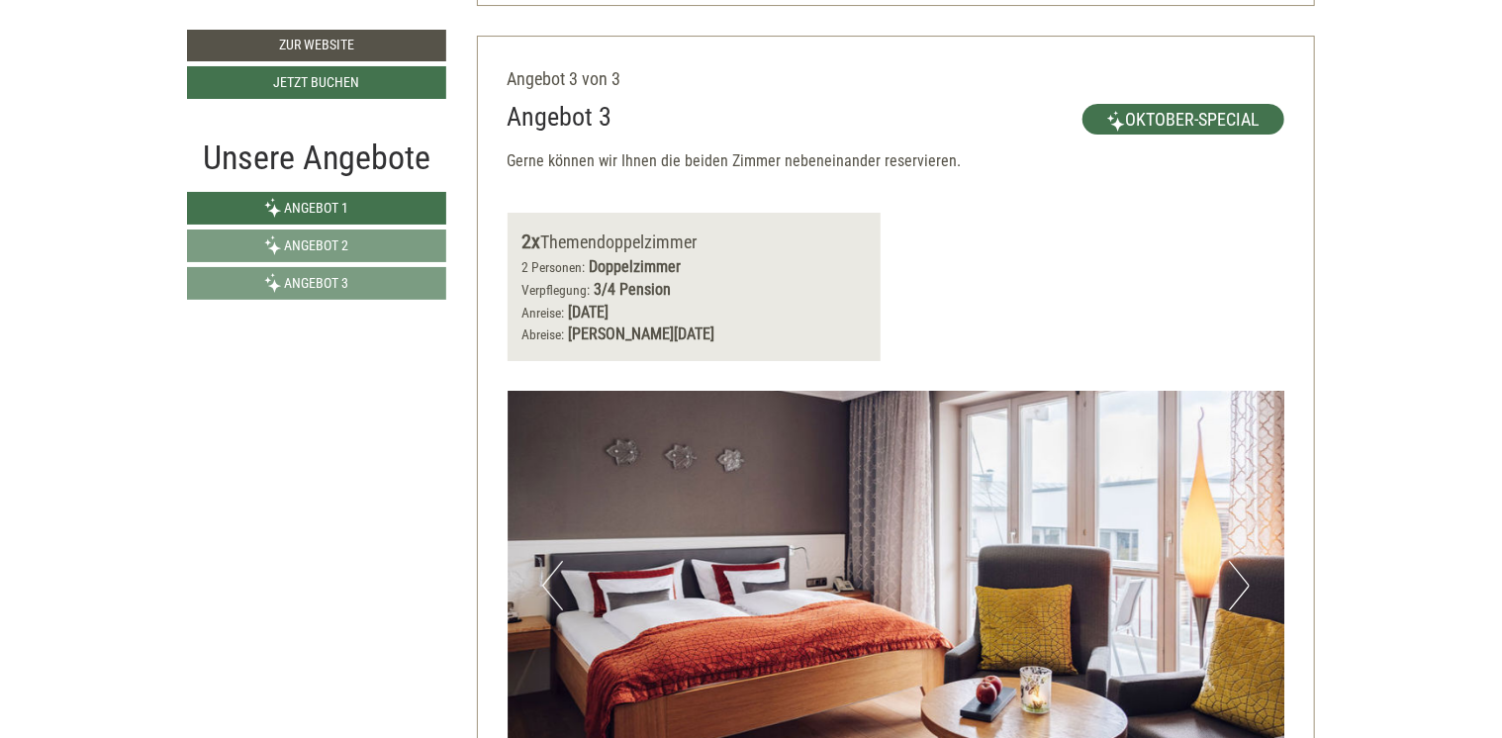
scroll to position [3660, 0]
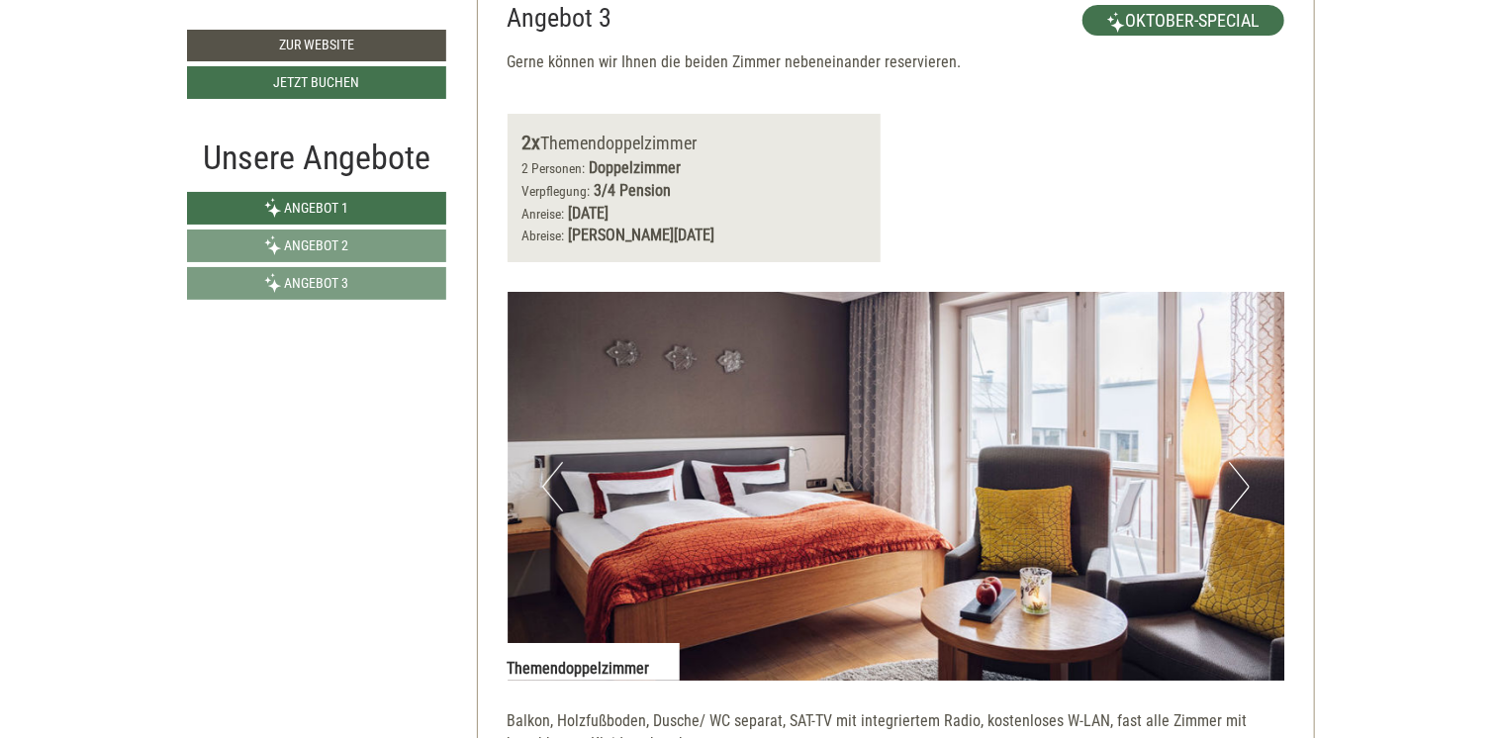
click at [1244, 462] on button "Next" at bounding box center [1239, 486] width 21 height 49
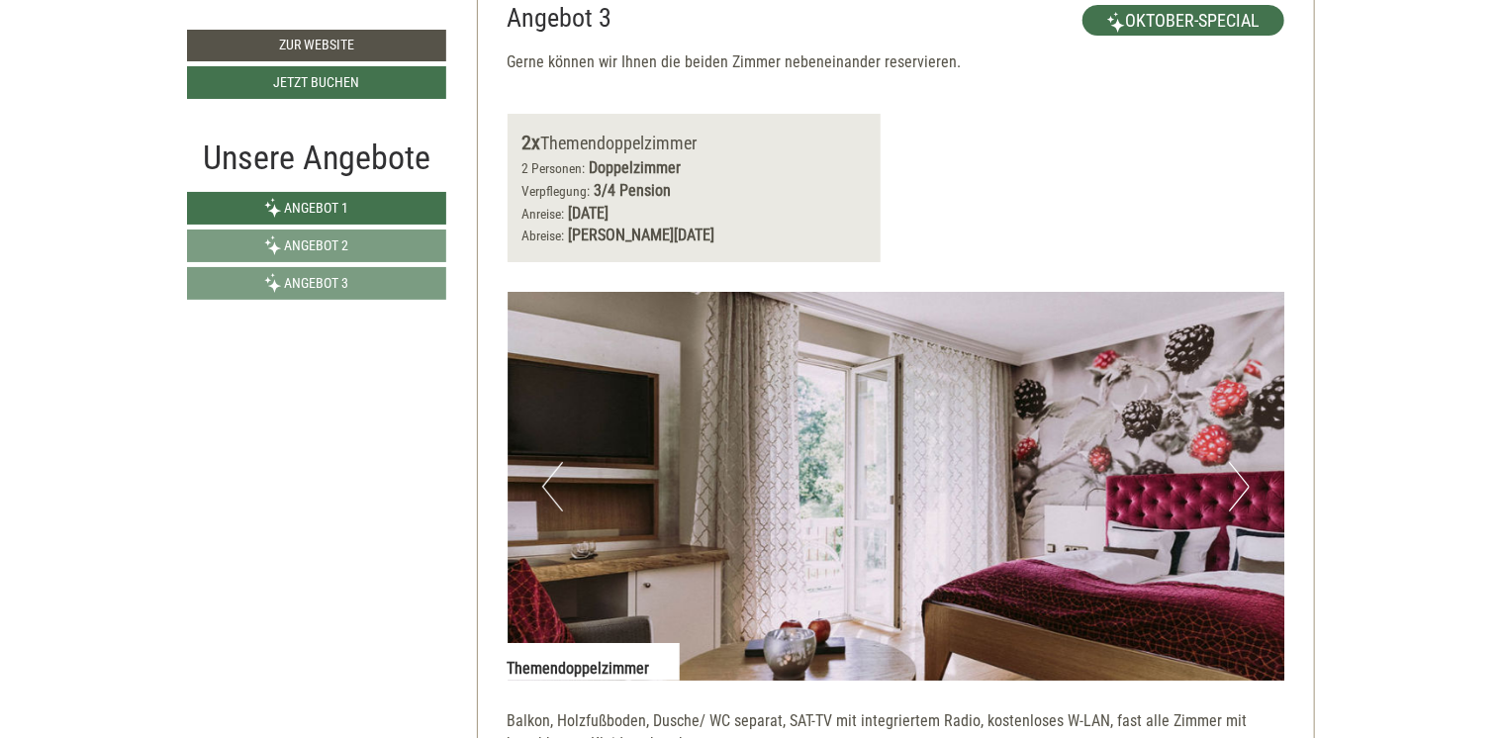
click at [1243, 462] on button "Next" at bounding box center [1239, 486] width 21 height 49
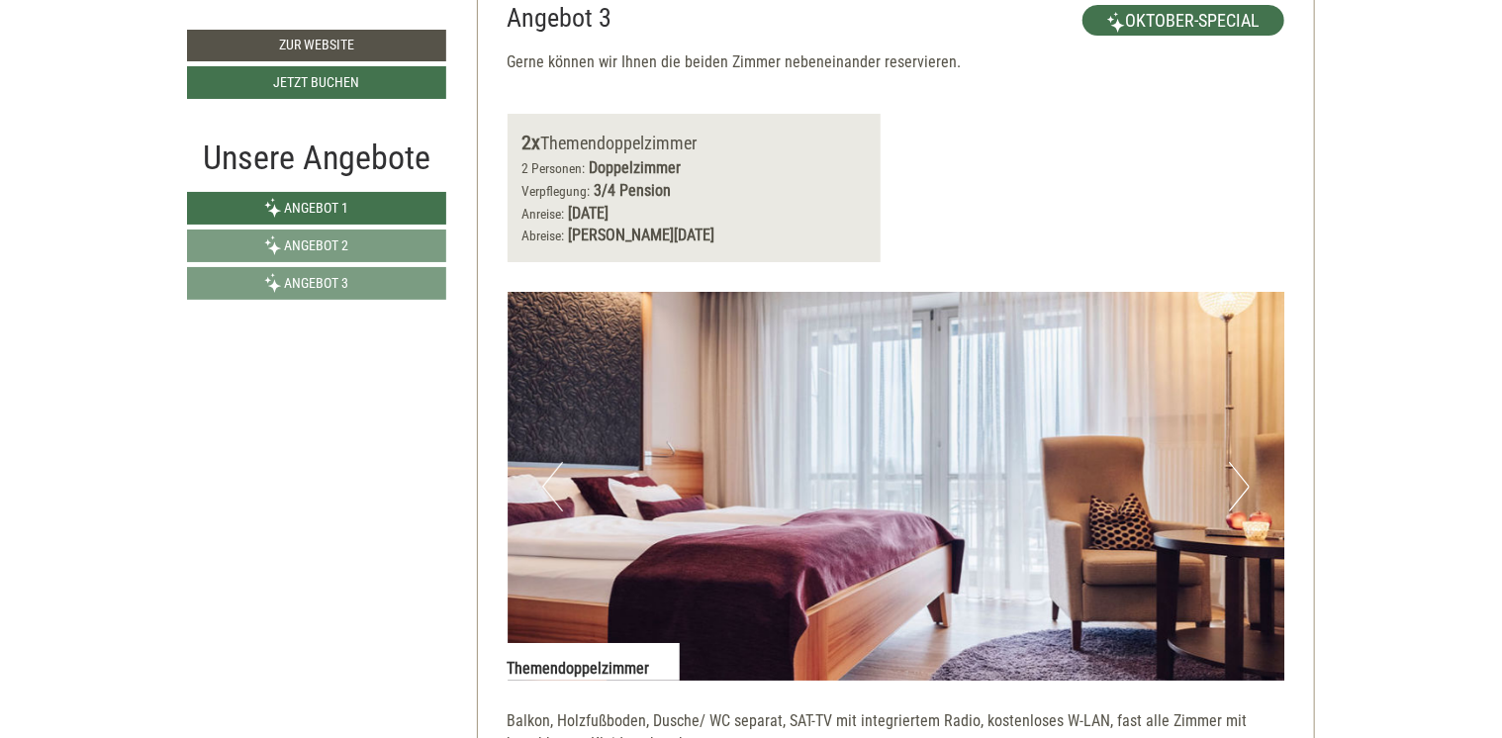
click at [1243, 462] on button "Next" at bounding box center [1239, 486] width 21 height 49
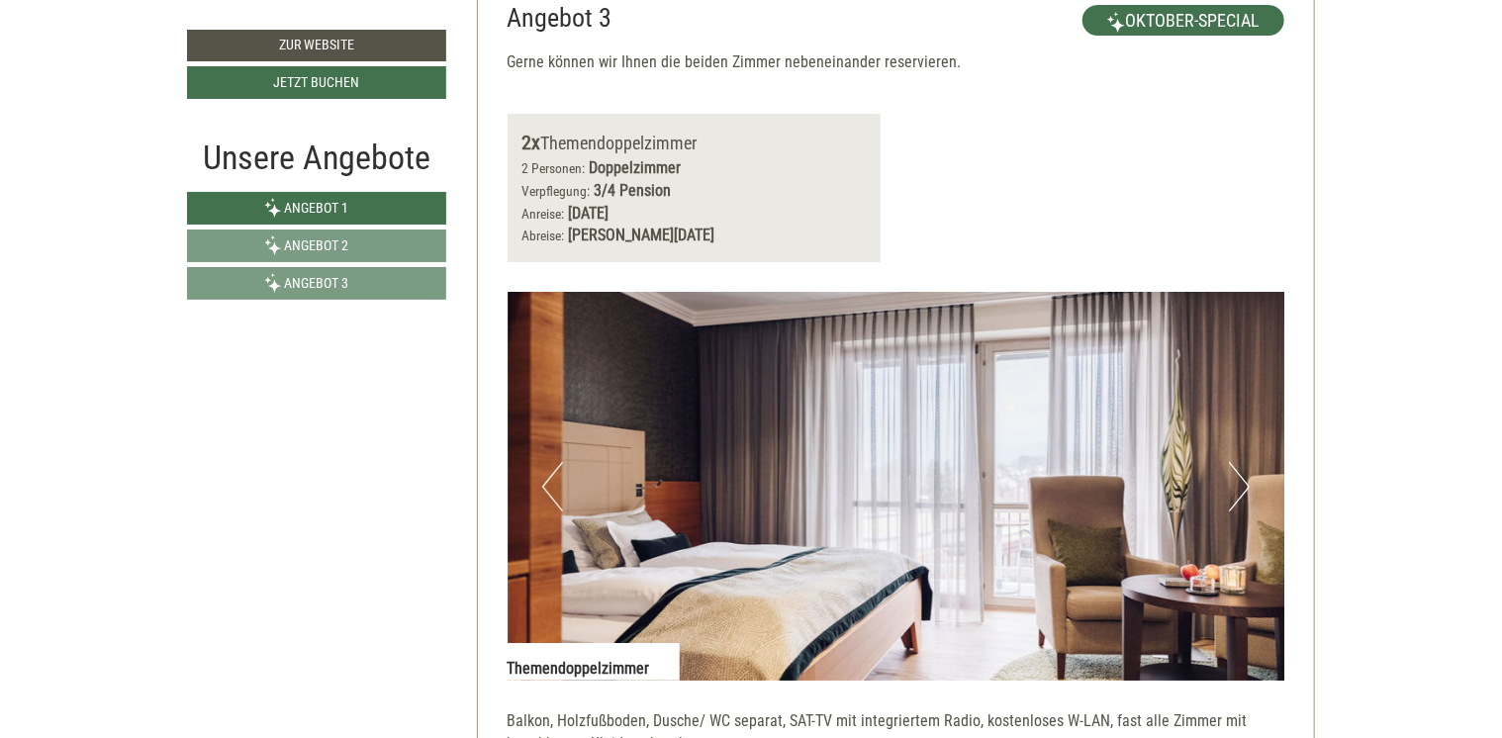
click at [1243, 462] on button "Next" at bounding box center [1239, 486] width 21 height 49
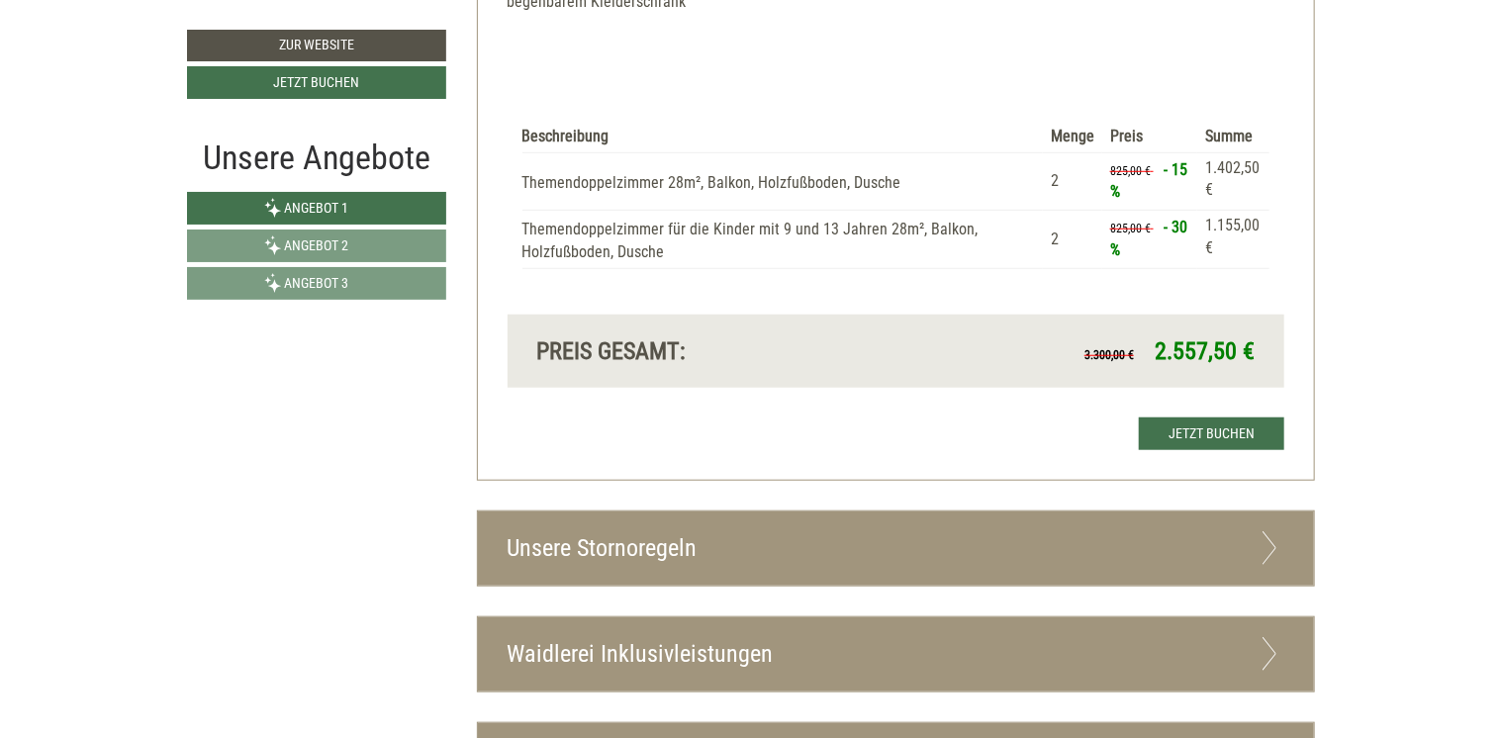
scroll to position [4600, 0]
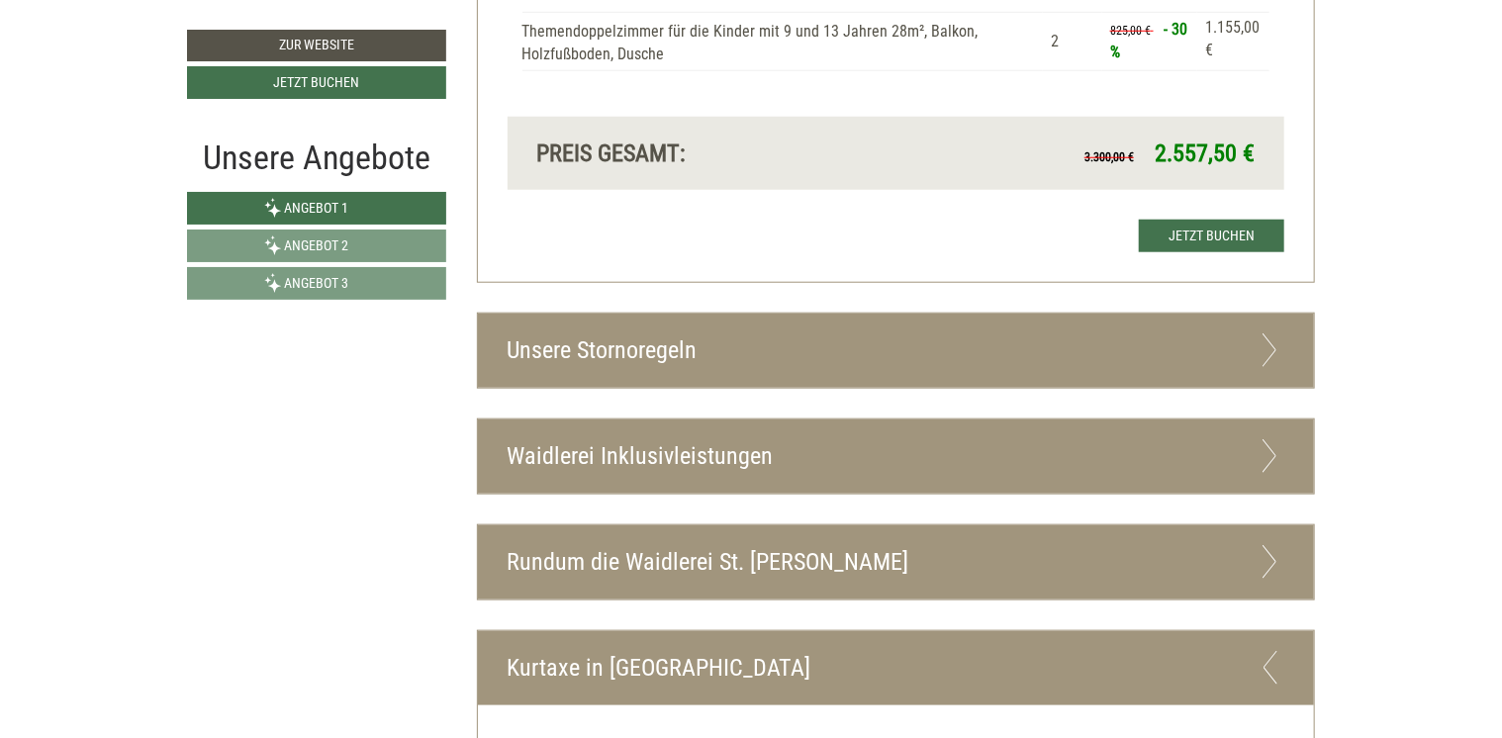
click at [1188, 323] on div "Unsere Stornoregeln" at bounding box center [896, 351] width 837 height 74
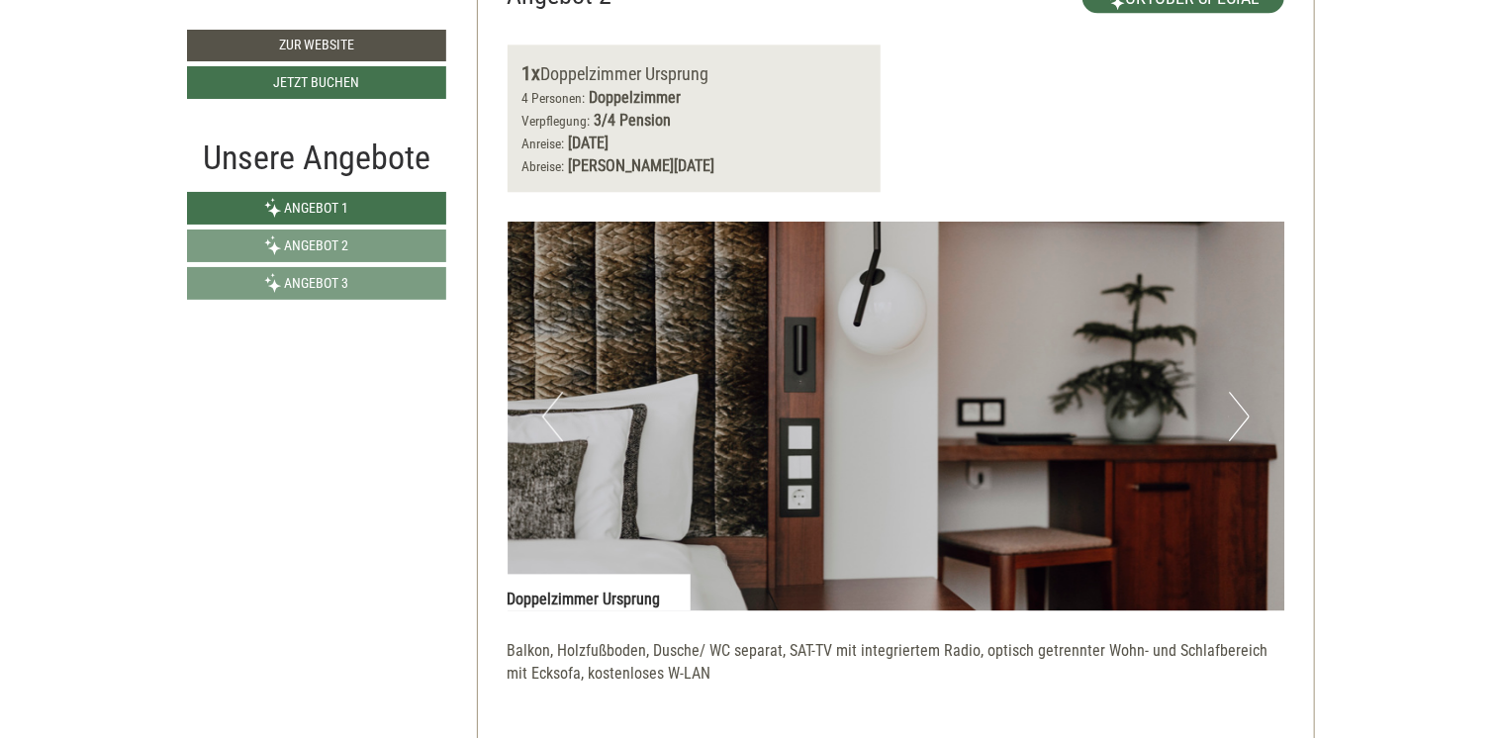
scroll to position [2622, 0]
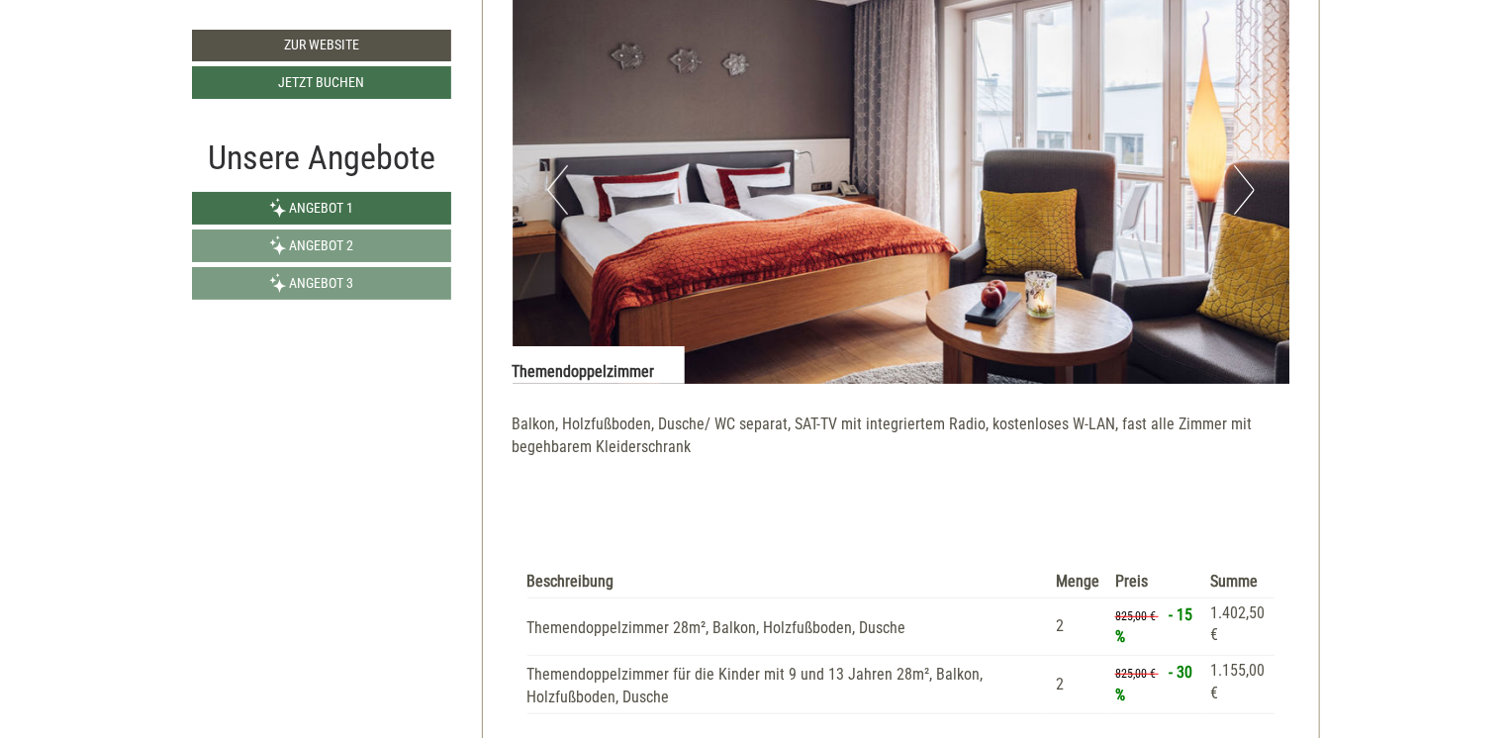
scroll to position [4155, 0]
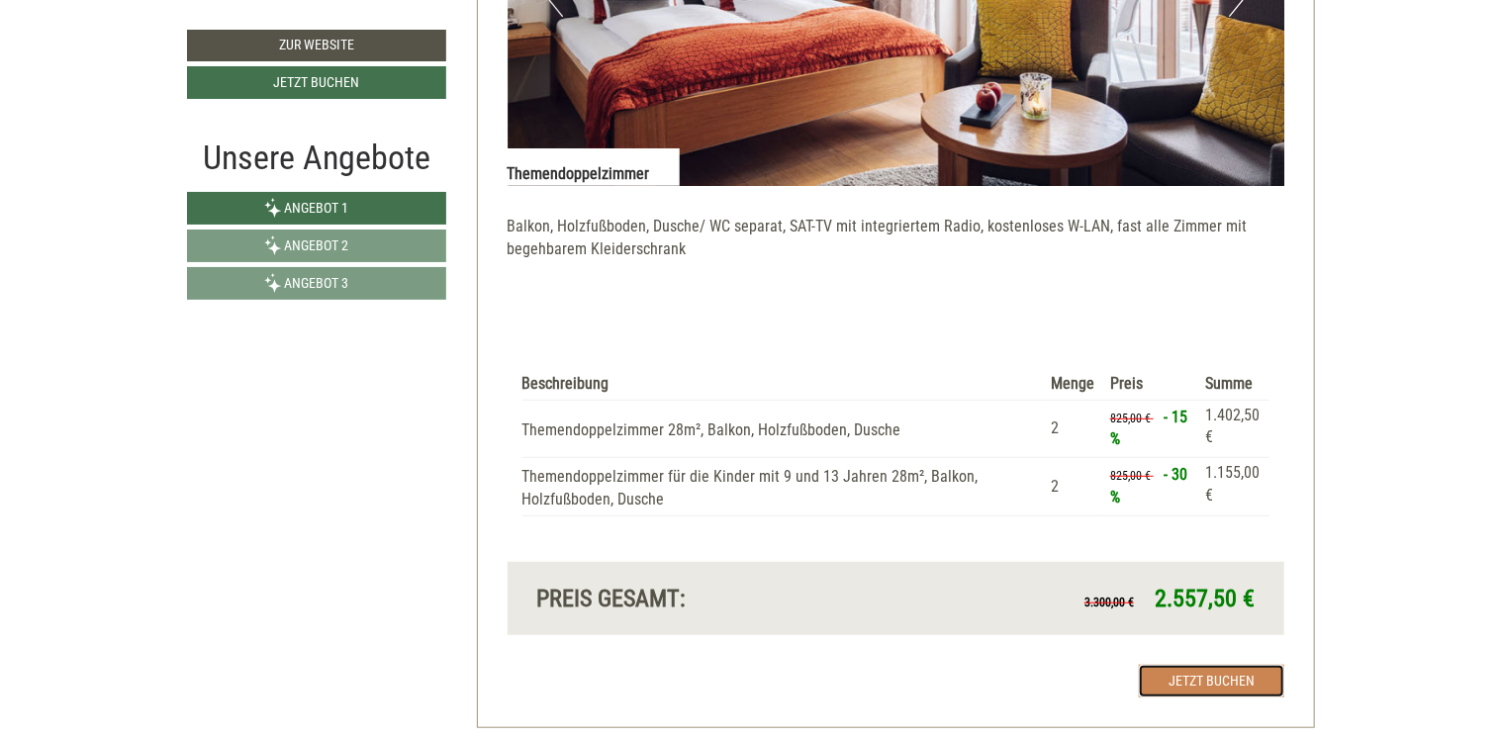
click at [1189, 665] on link "Jetzt buchen" at bounding box center [1211, 681] width 145 height 33
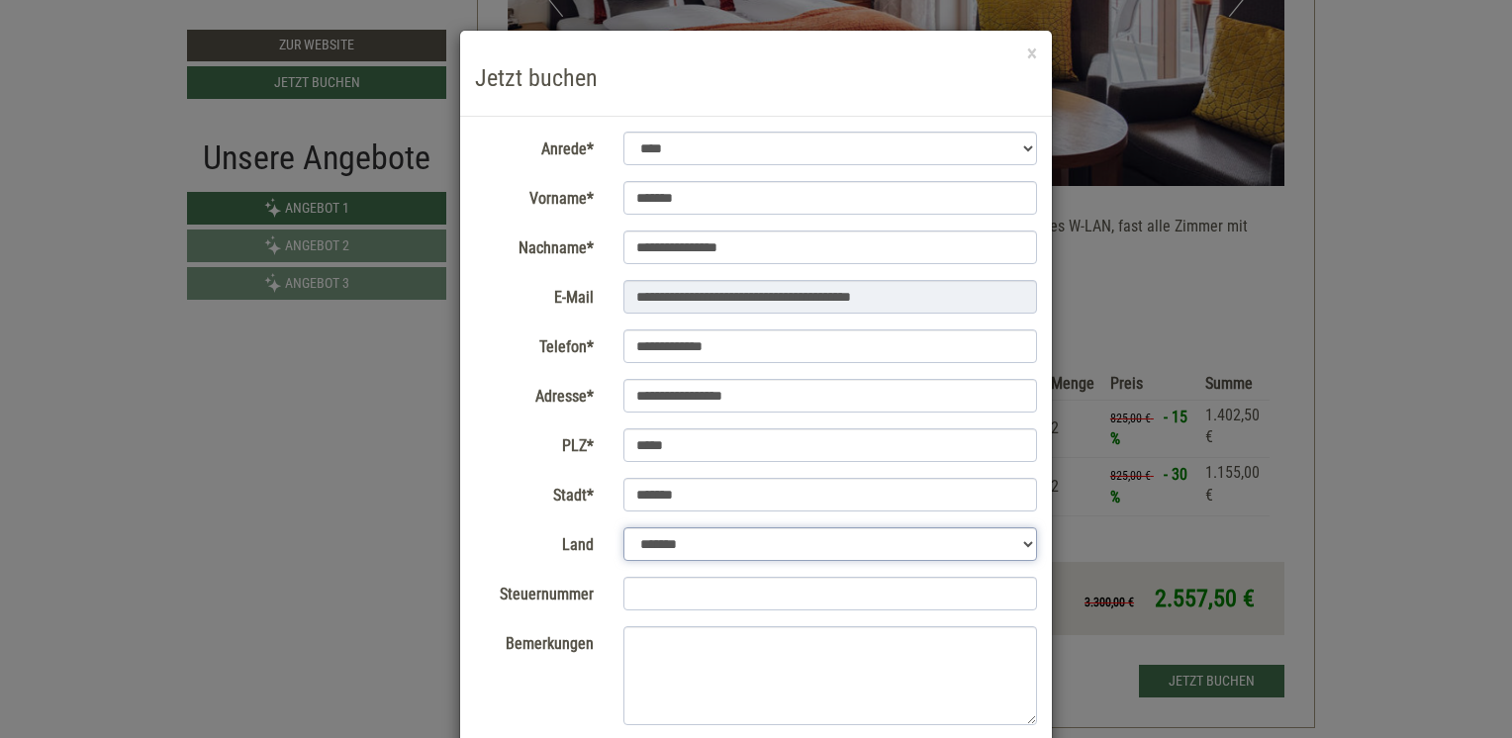
click at [847, 548] on select "**********" at bounding box center [830, 544] width 414 height 34
select select "*"
click at [623, 527] on select "**********" at bounding box center [830, 544] width 414 height 34
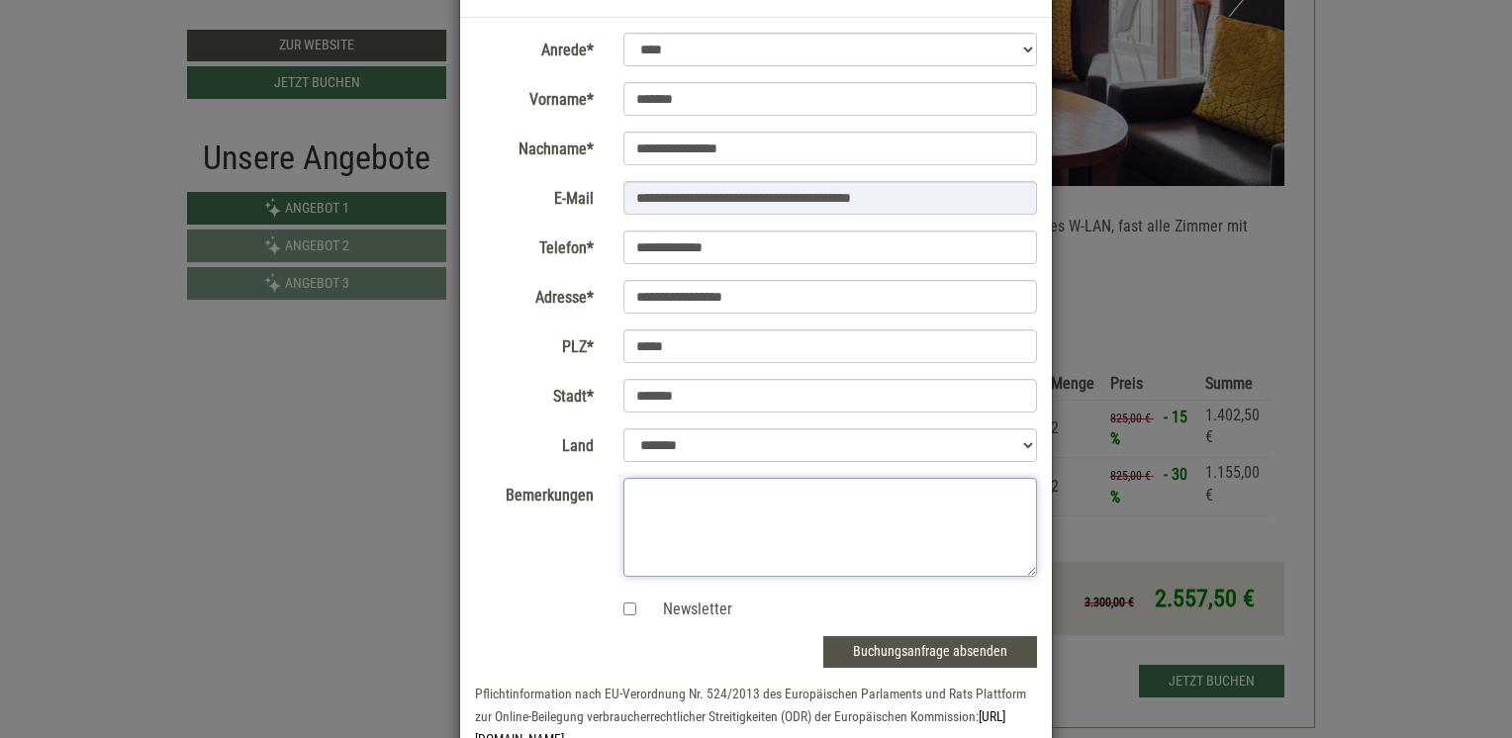
click at [745, 493] on textarea "Bemerkungen" at bounding box center [830, 527] width 414 height 99
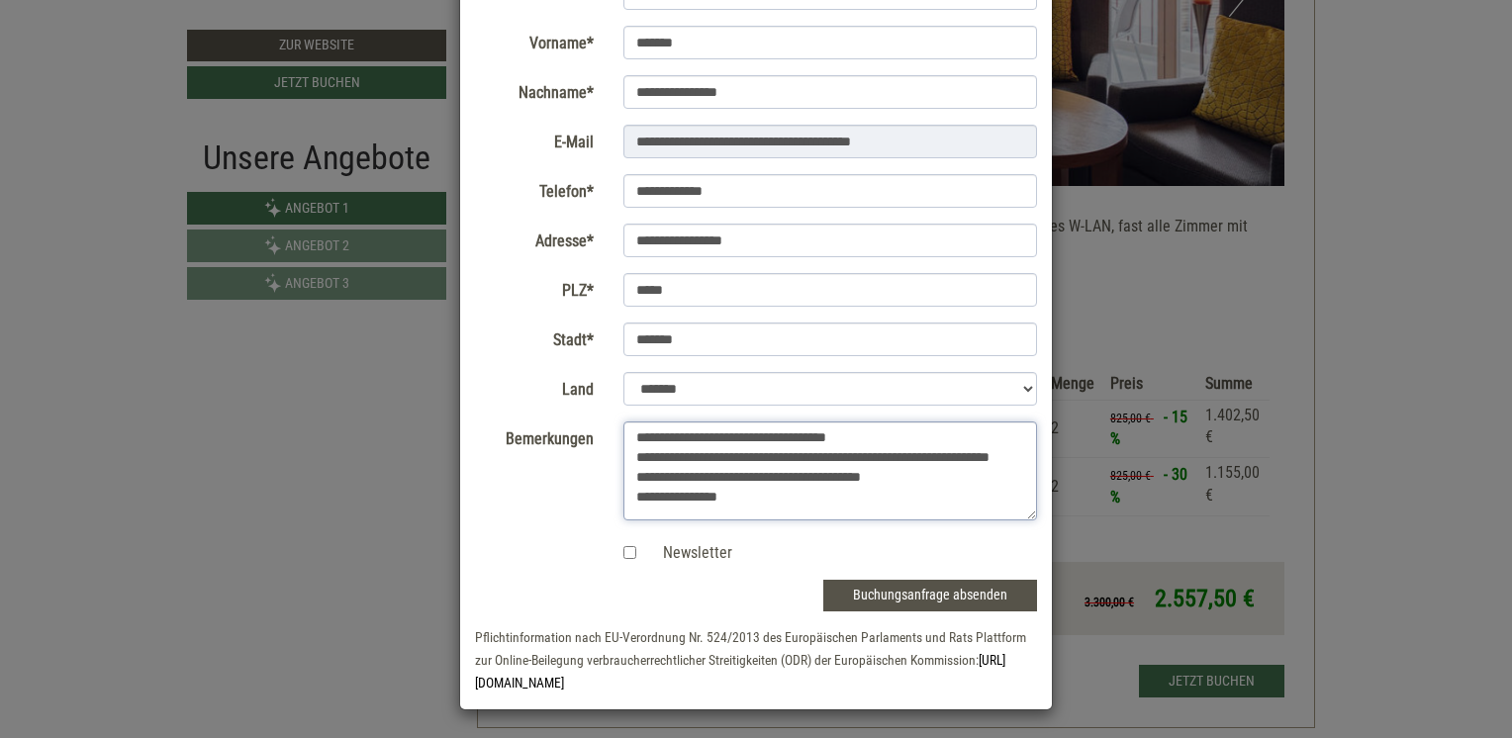
scroll to position [25, 0]
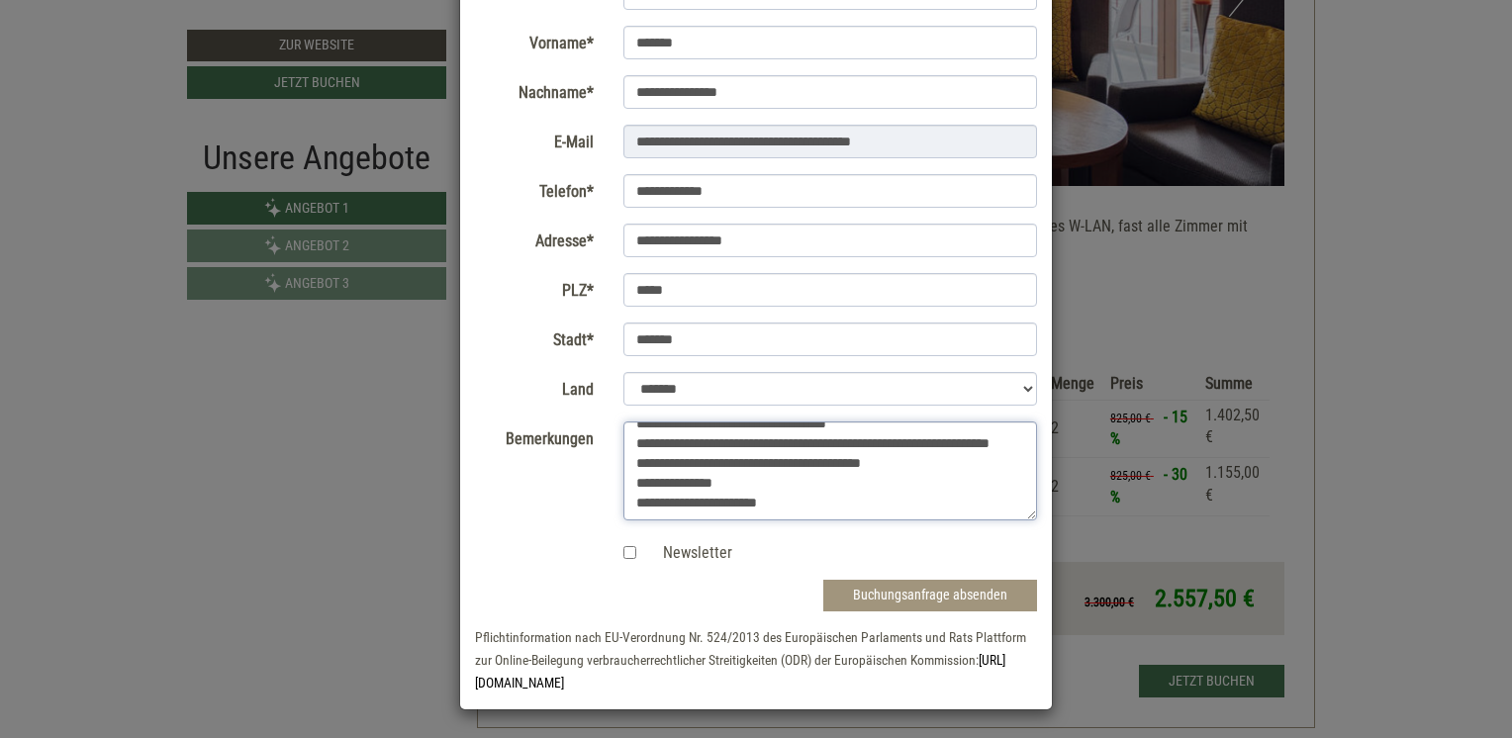
type textarea "**********"
click at [867, 592] on button "Buchungsanfrage absenden" at bounding box center [930, 596] width 214 height 32
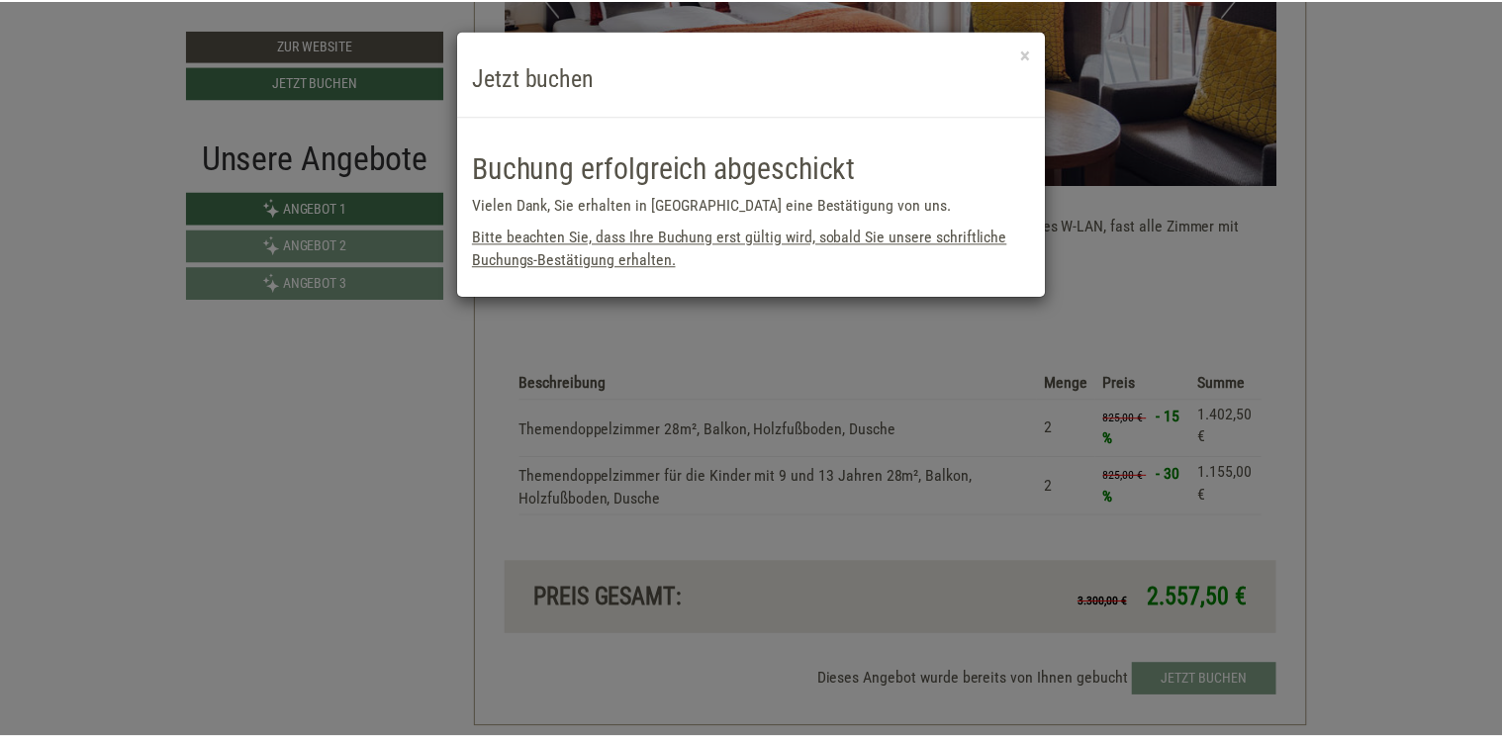
scroll to position [0, 0]
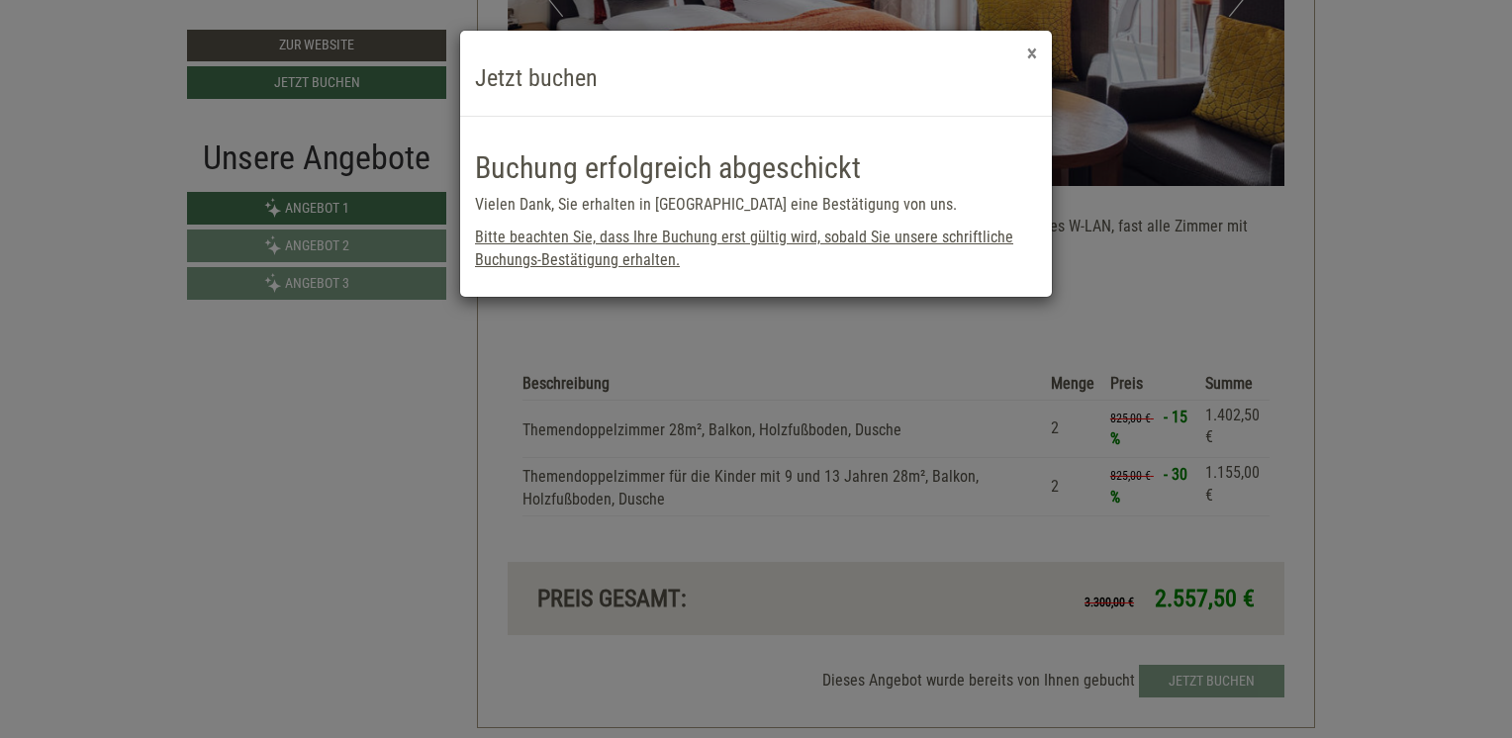
click at [1029, 53] on button "×" at bounding box center [1032, 54] width 10 height 21
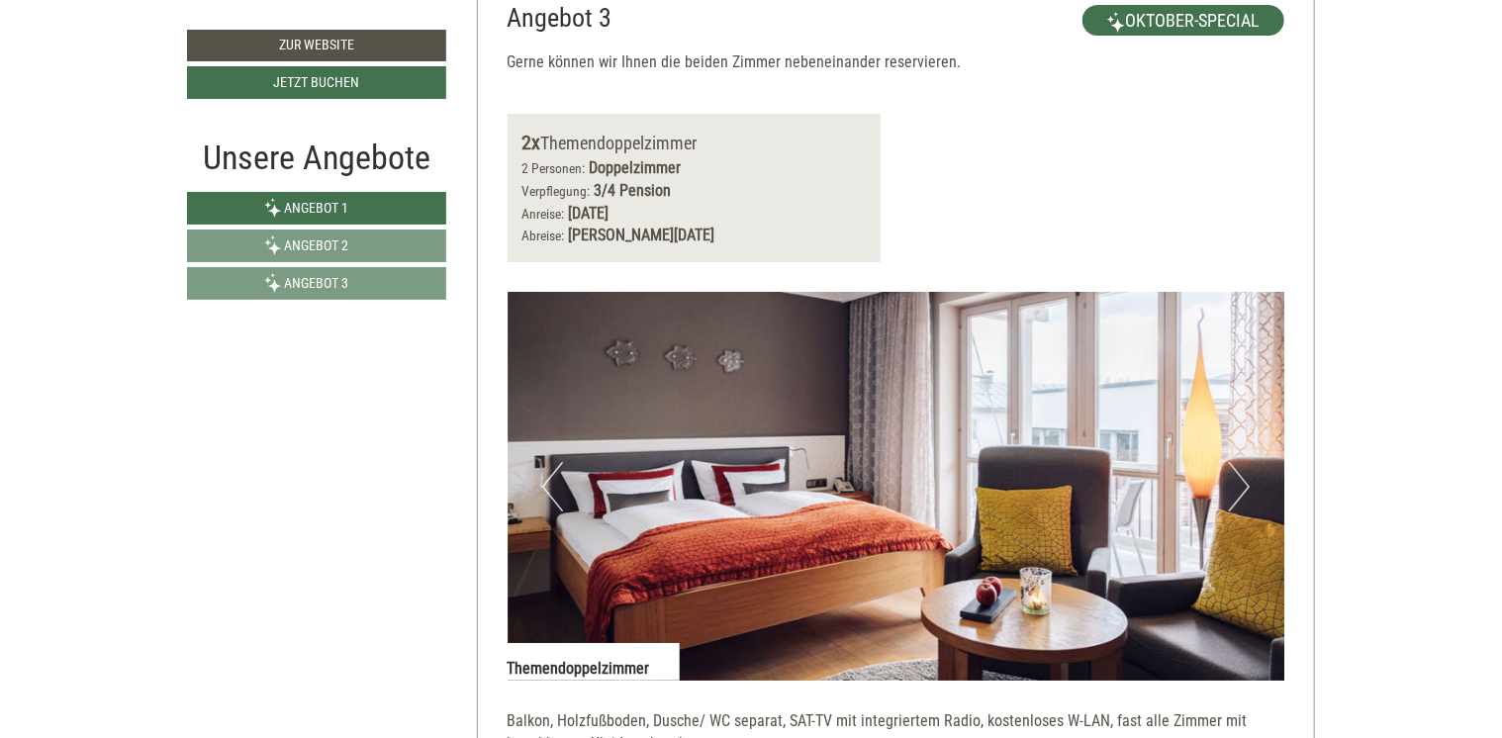
scroll to position [3561, 0]
